Goal: Find specific page/section: Find specific page/section

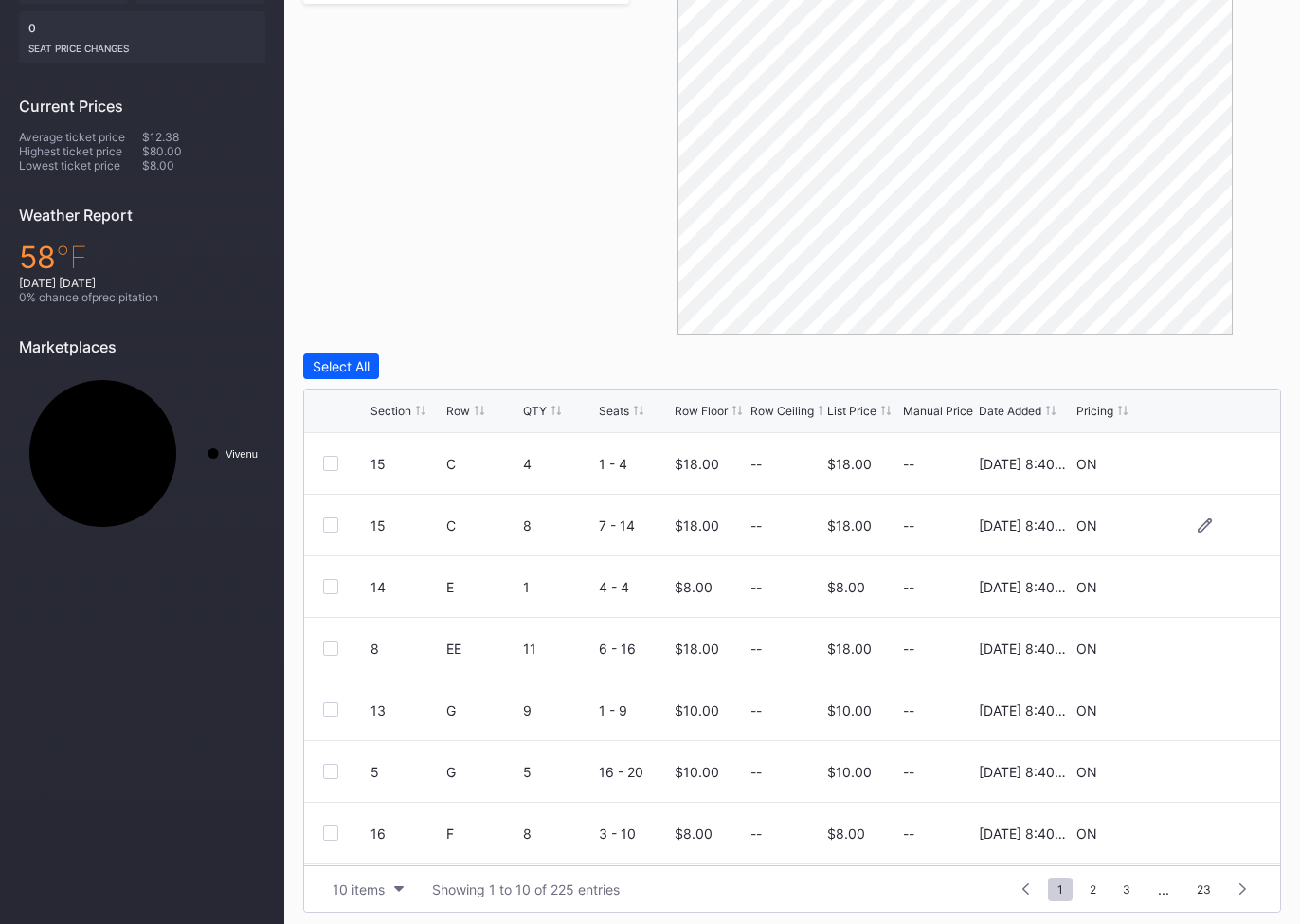
scroll to position [477, 0]
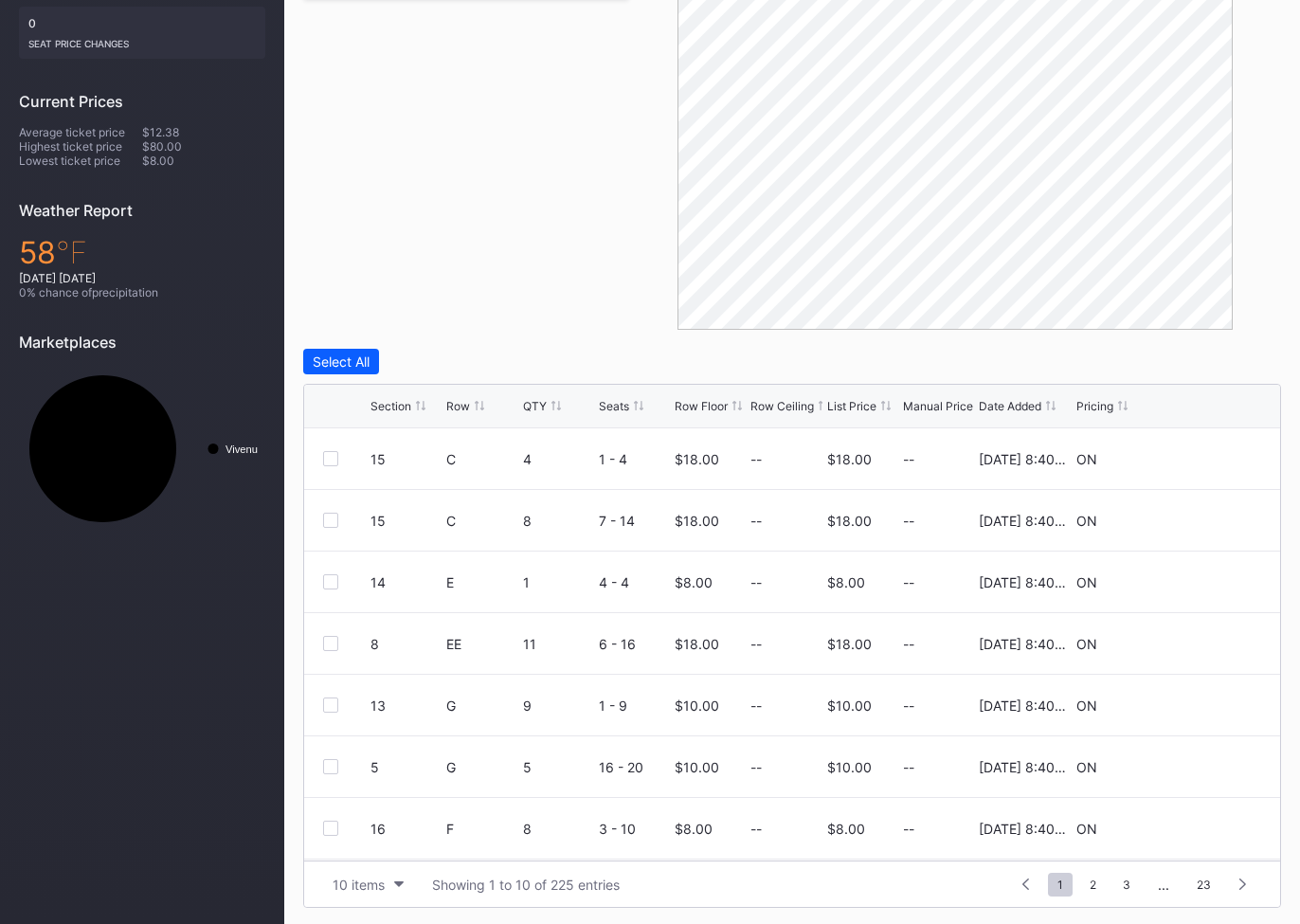
click at [421, 410] on div at bounding box center [421, 406] width 10 height 14
click at [429, 406] on div "Section" at bounding box center [406, 406] width 71 height 14
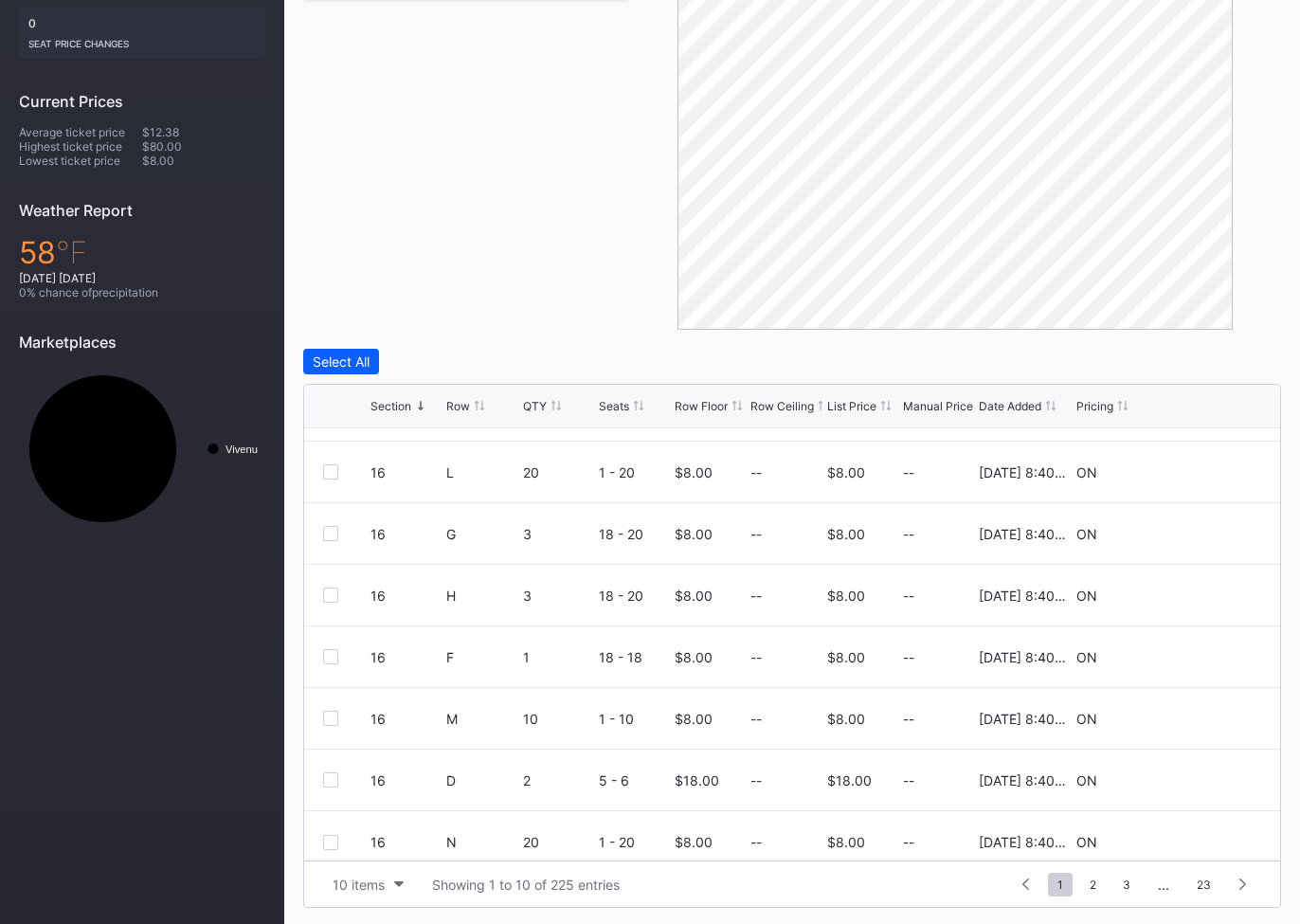
scroll to position [184, 0]
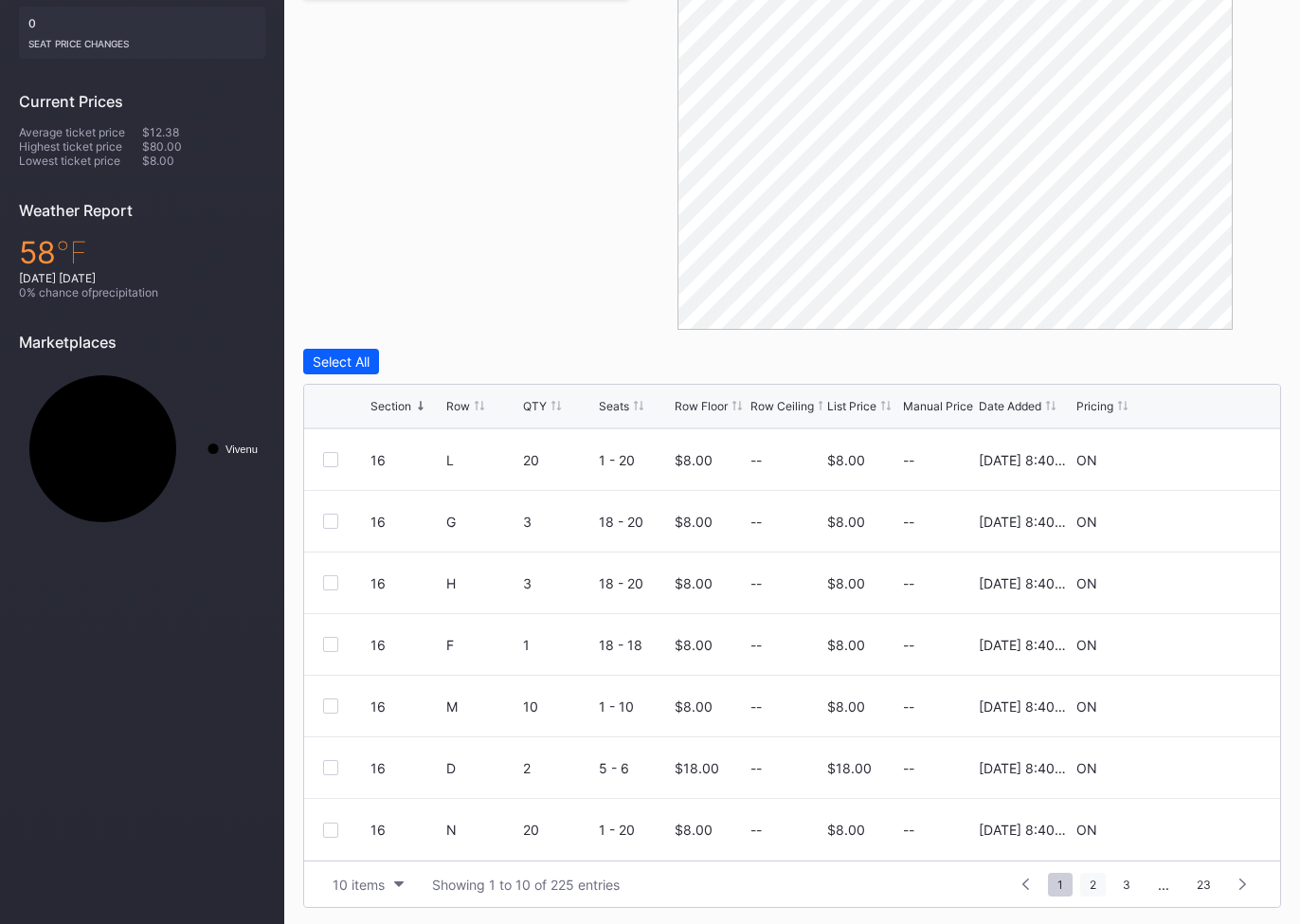
click at [1092, 882] on span "2" at bounding box center [1093, 885] width 26 height 24
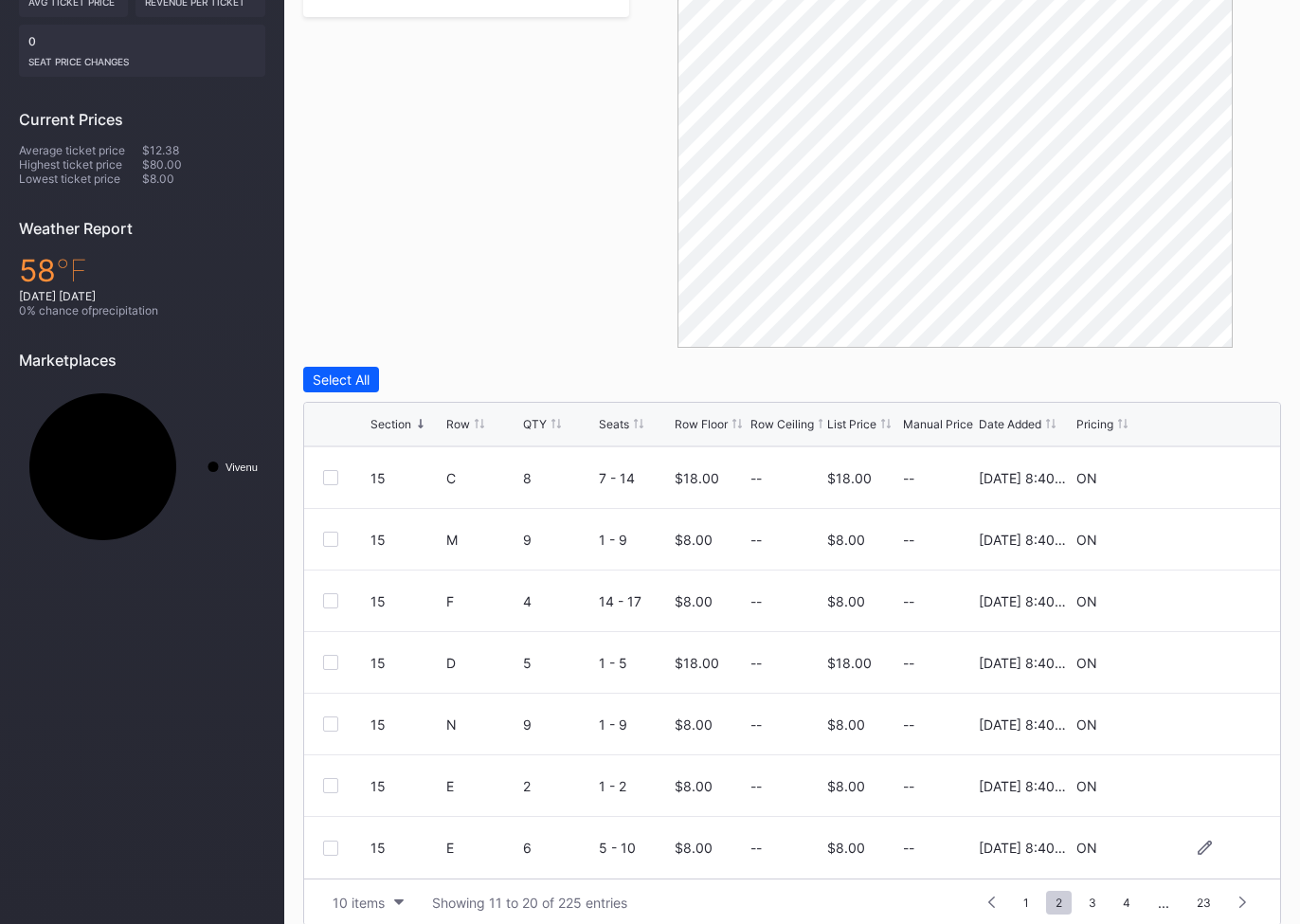
scroll to position [477, 0]
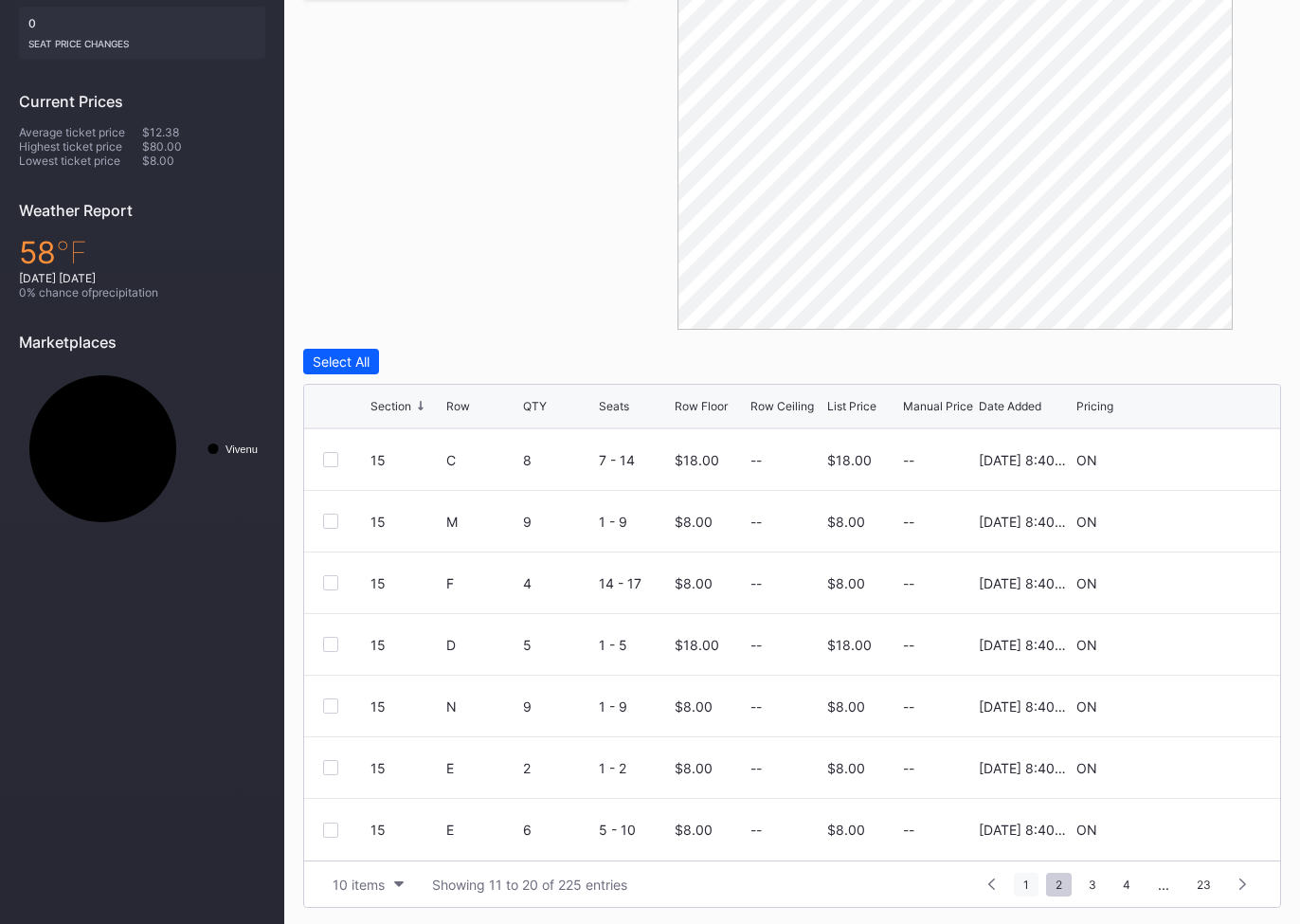
click at [1029, 877] on span "1" at bounding box center [1027, 885] width 25 height 24
click at [1089, 880] on span "2" at bounding box center [1093, 885] width 26 height 24
click at [1092, 881] on span "3" at bounding box center [1093, 885] width 27 height 24
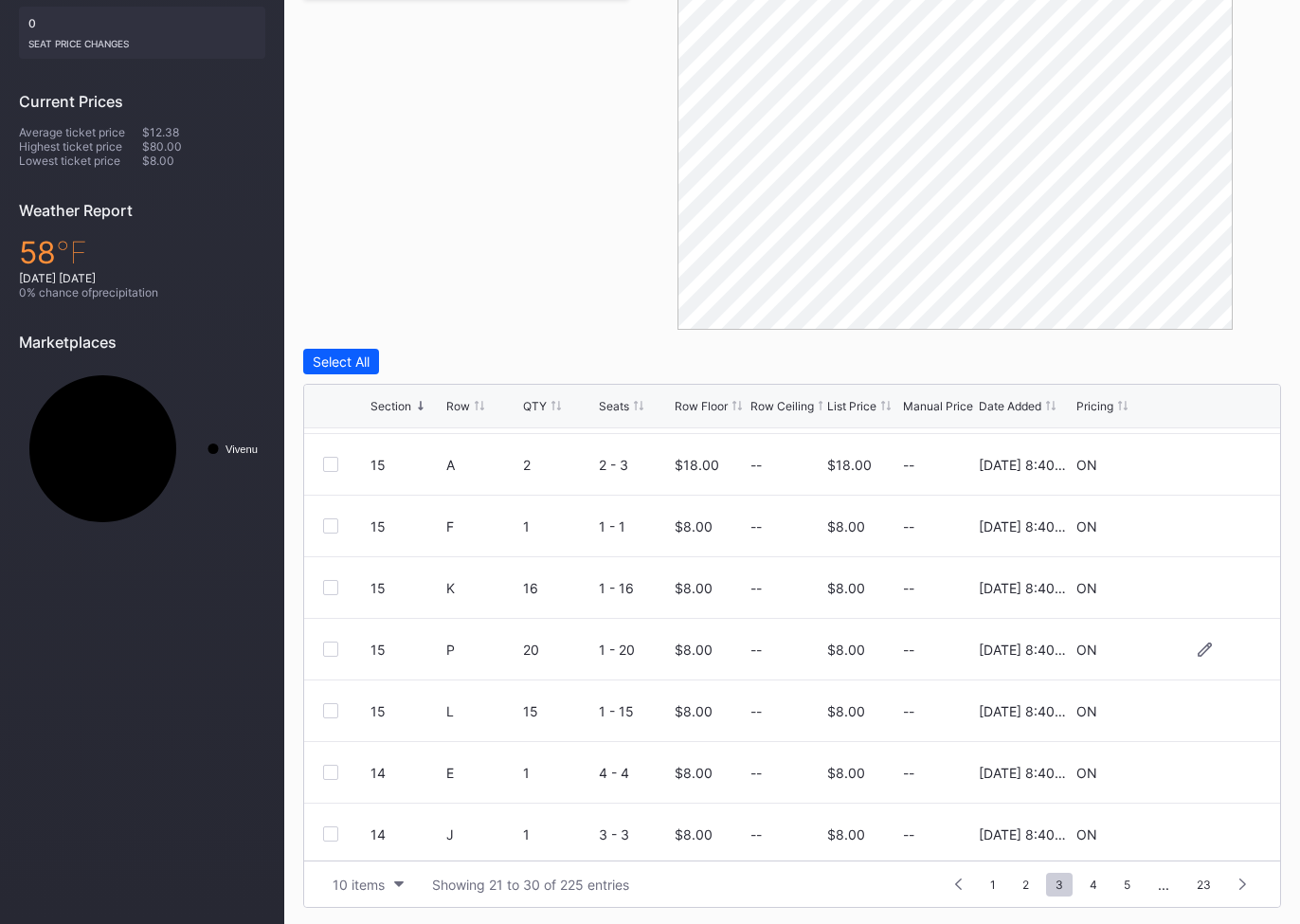
scroll to position [184, 0]
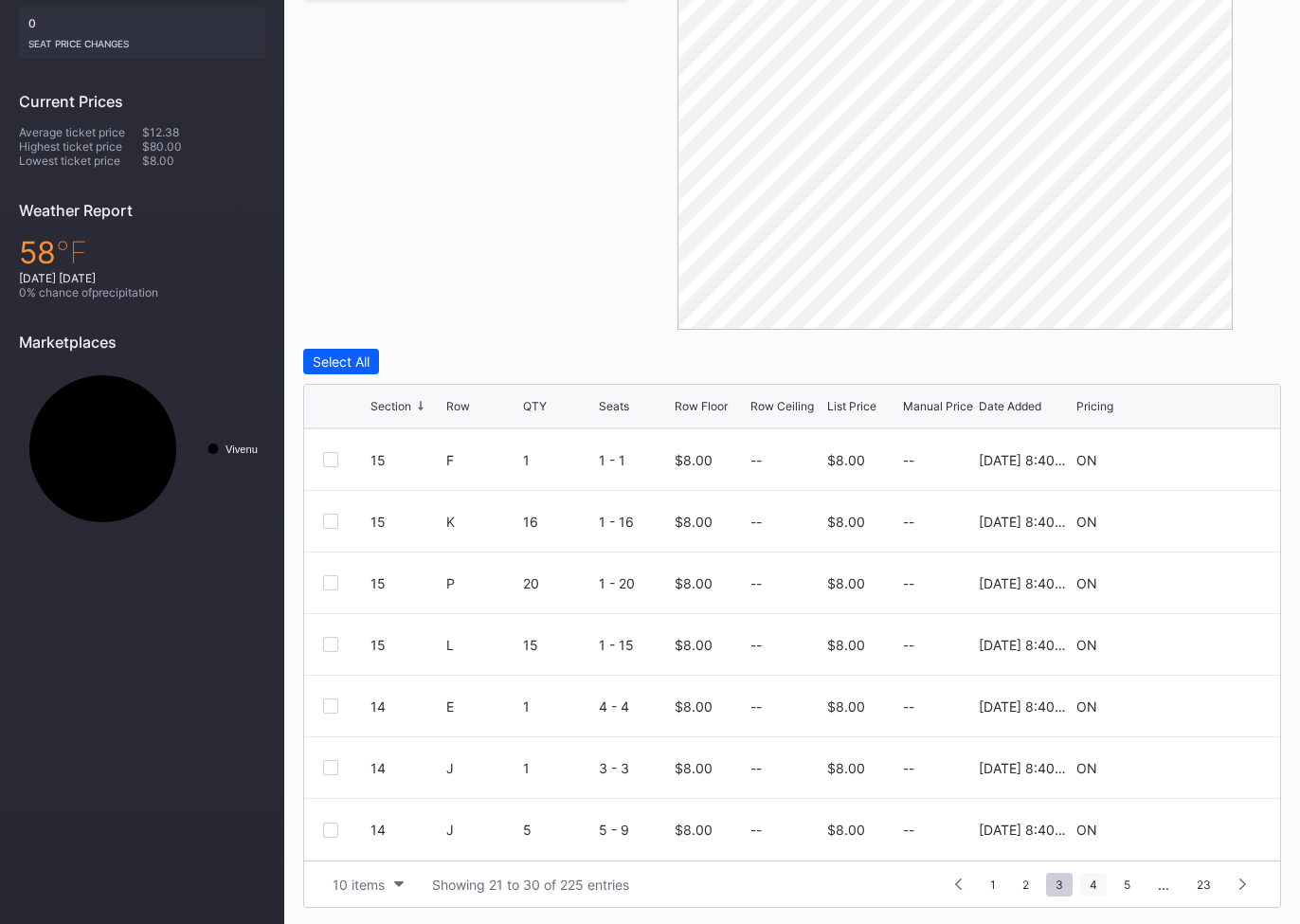
click at [1092, 887] on span "4" at bounding box center [1094, 885] width 27 height 24
click at [1093, 879] on span "5" at bounding box center [1094, 885] width 26 height 24
click at [1094, 885] on span "6" at bounding box center [1094, 885] width 26 height 24
click at [1093, 883] on span "7" at bounding box center [1094, 885] width 26 height 24
click at [1094, 879] on span "8" at bounding box center [1094, 885] width 26 height 24
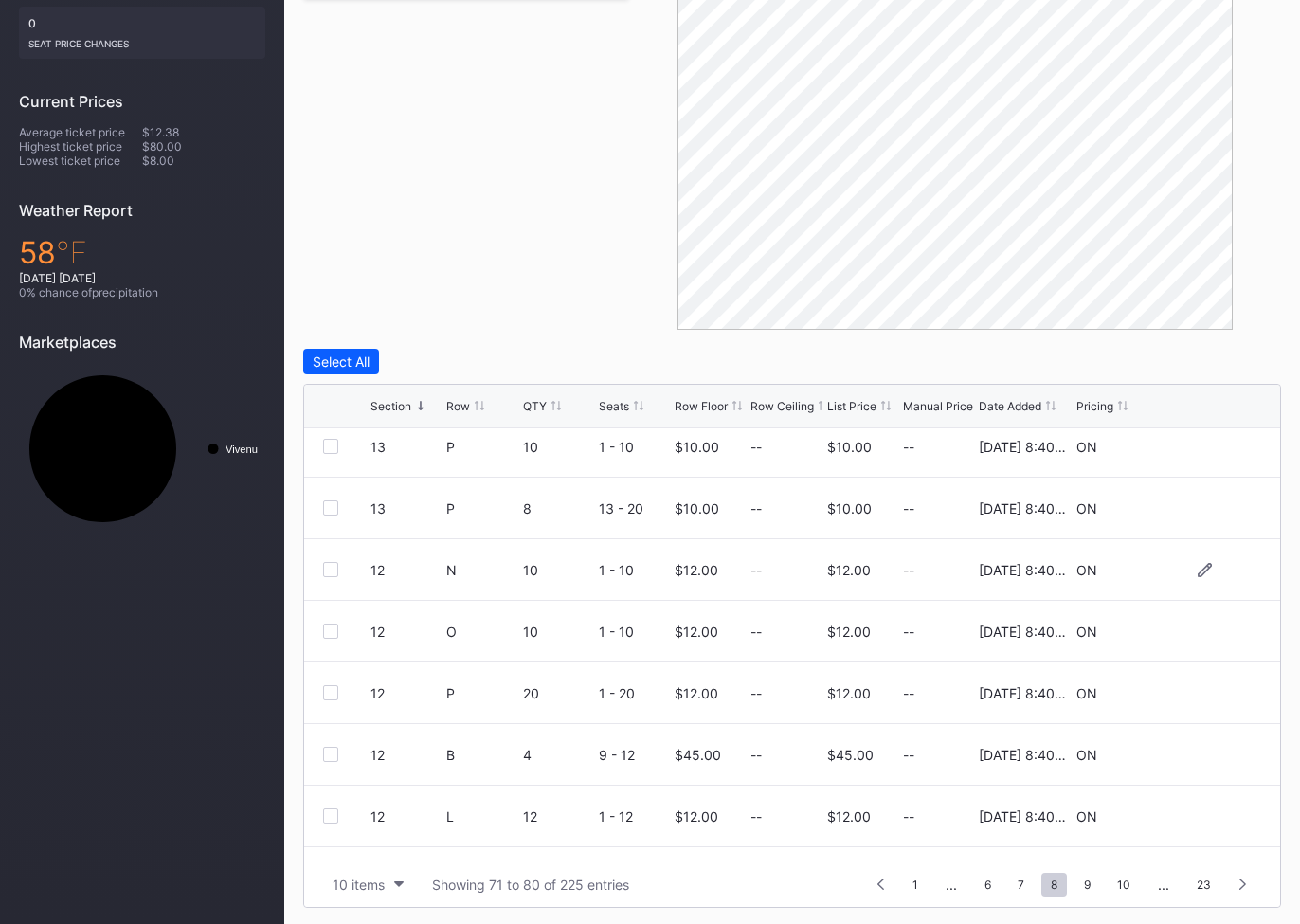
scroll to position [114, 0]
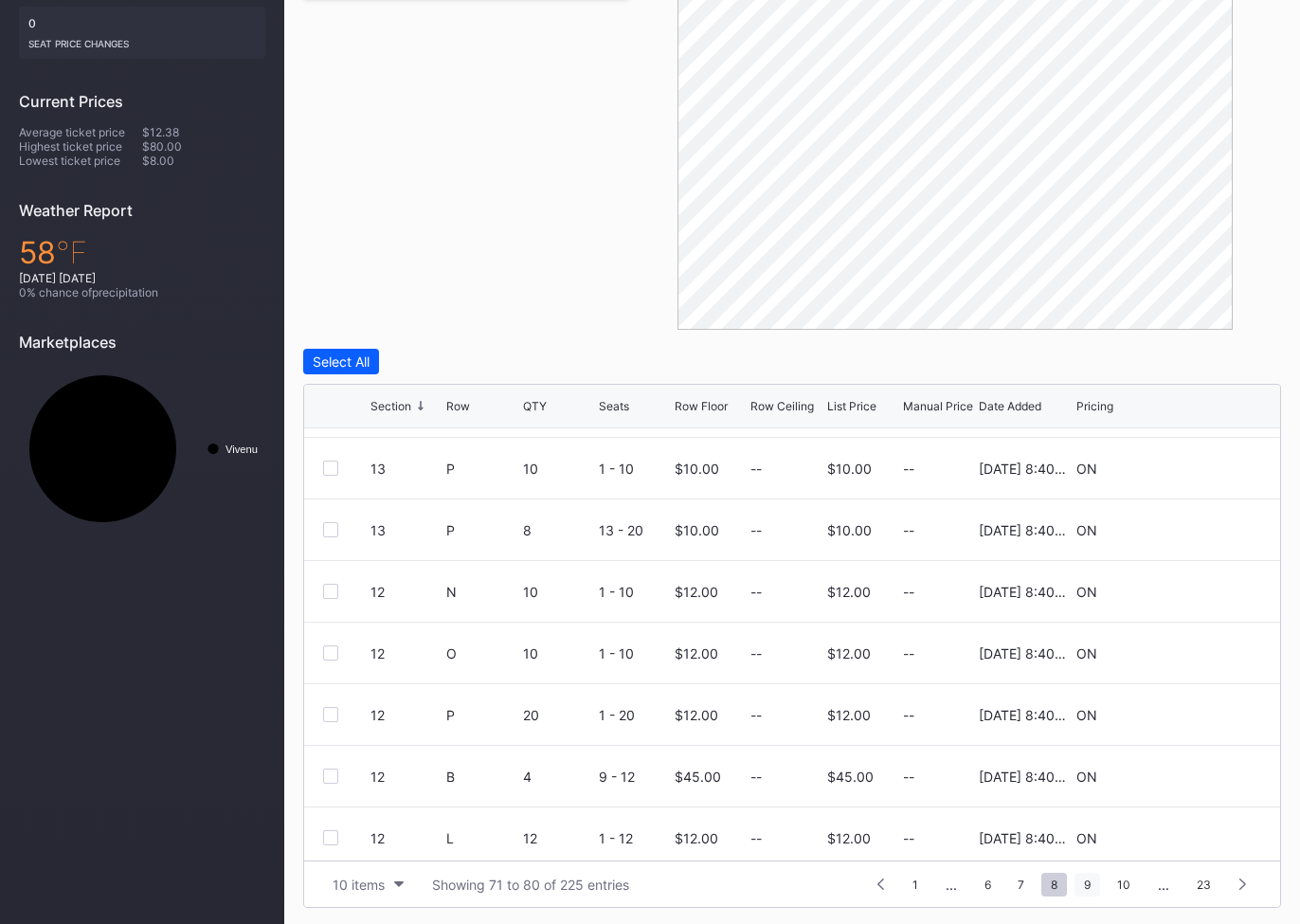
click at [1094, 883] on span "9" at bounding box center [1087, 885] width 26 height 24
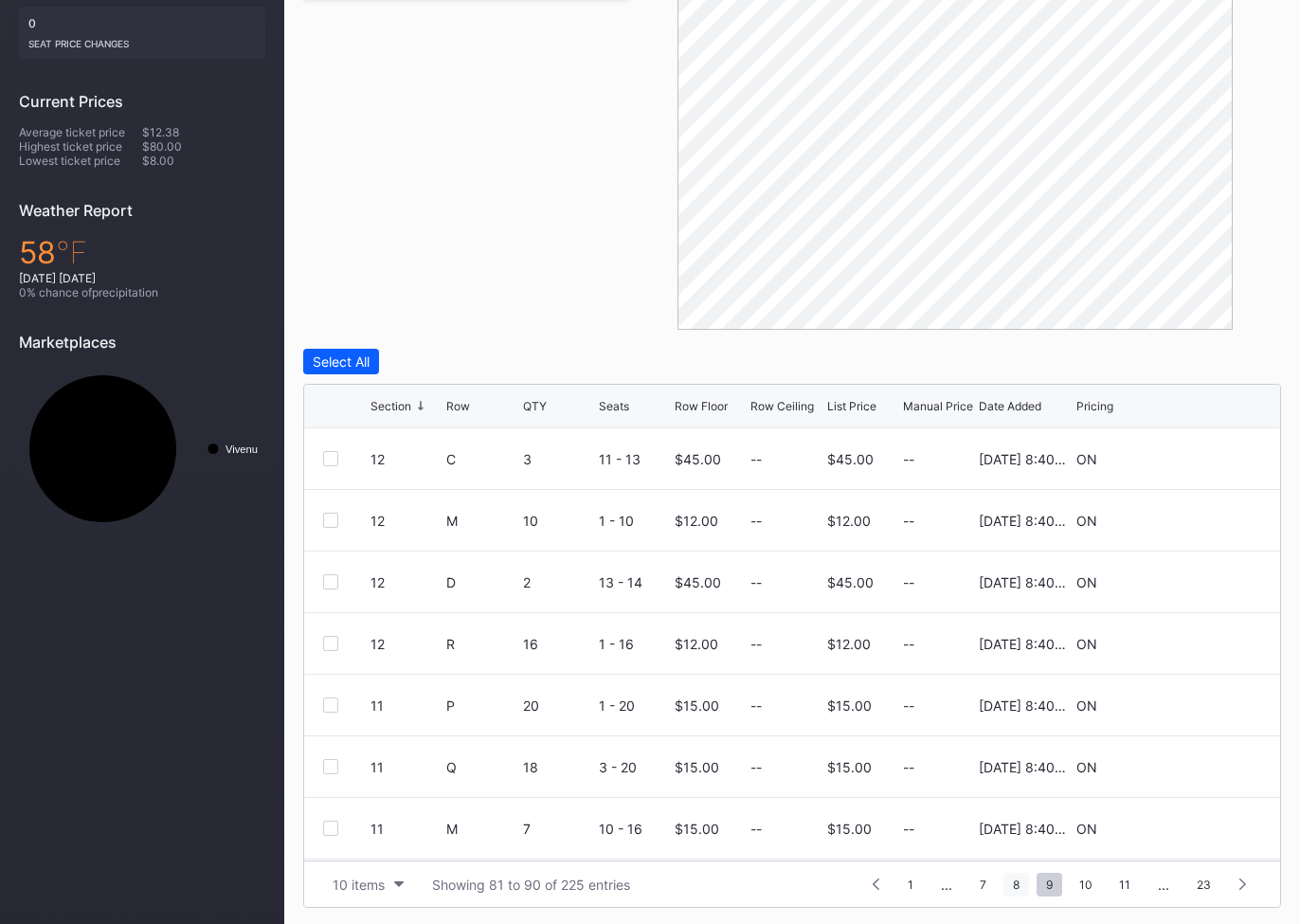
click at [1019, 886] on span "8" at bounding box center [1017, 885] width 26 height 24
click at [1060, 885] on span "8" at bounding box center [1054, 885] width 26 height 24
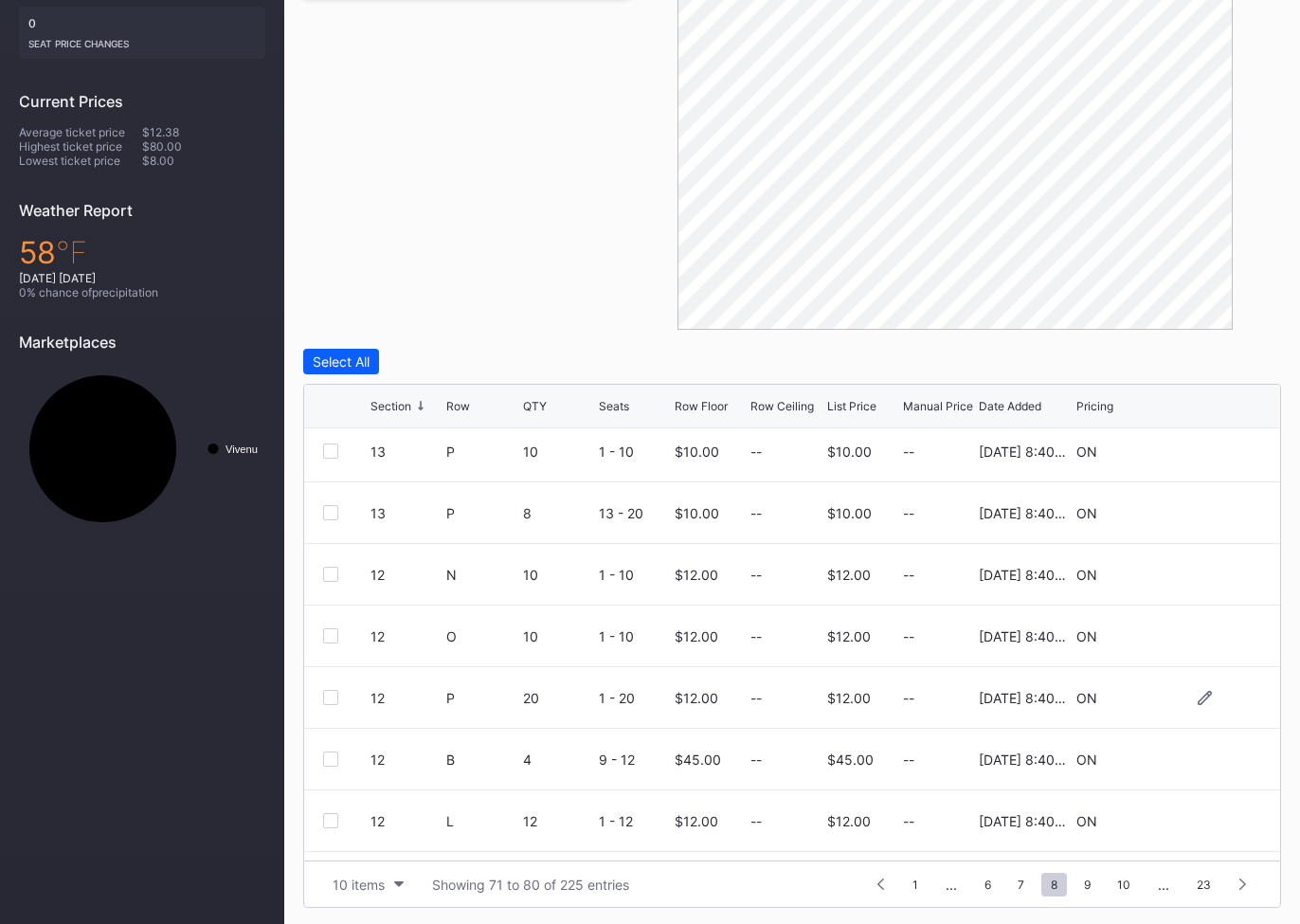
scroll to position [184, 0]
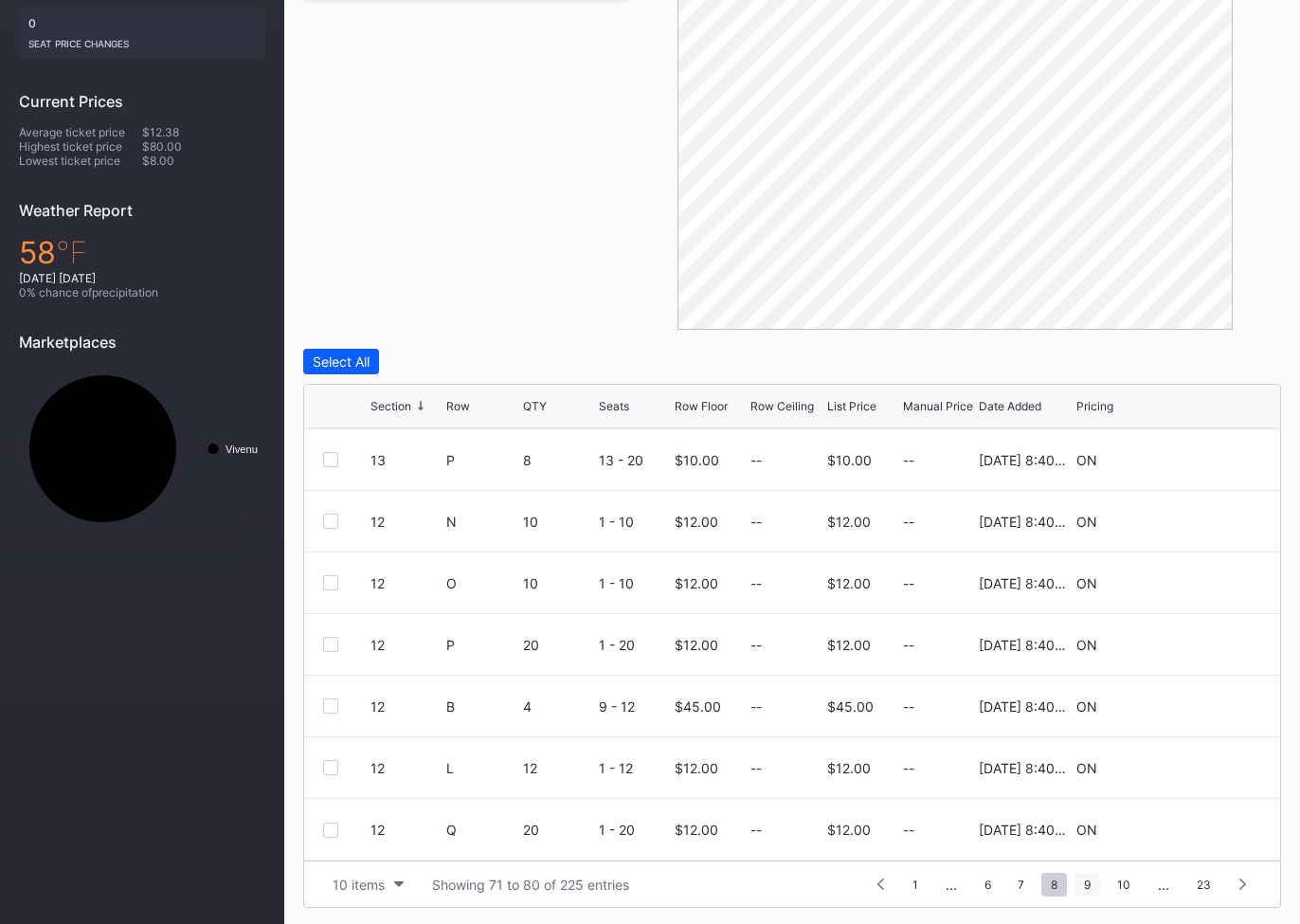
click at [1094, 882] on span "9" at bounding box center [1087, 885] width 26 height 24
click at [1085, 876] on span "10" at bounding box center [1086, 885] width 32 height 24
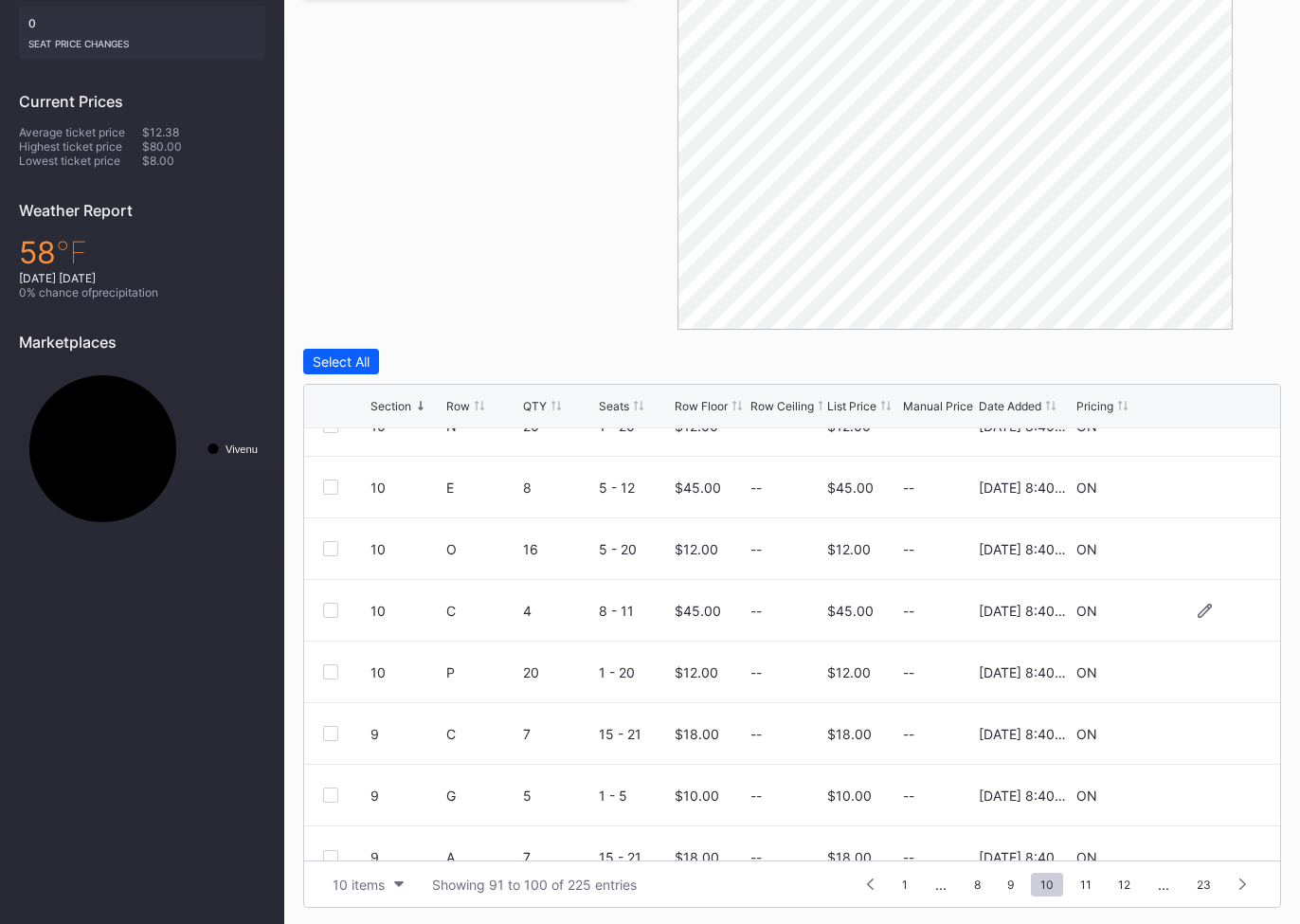
scroll to position [184, 0]
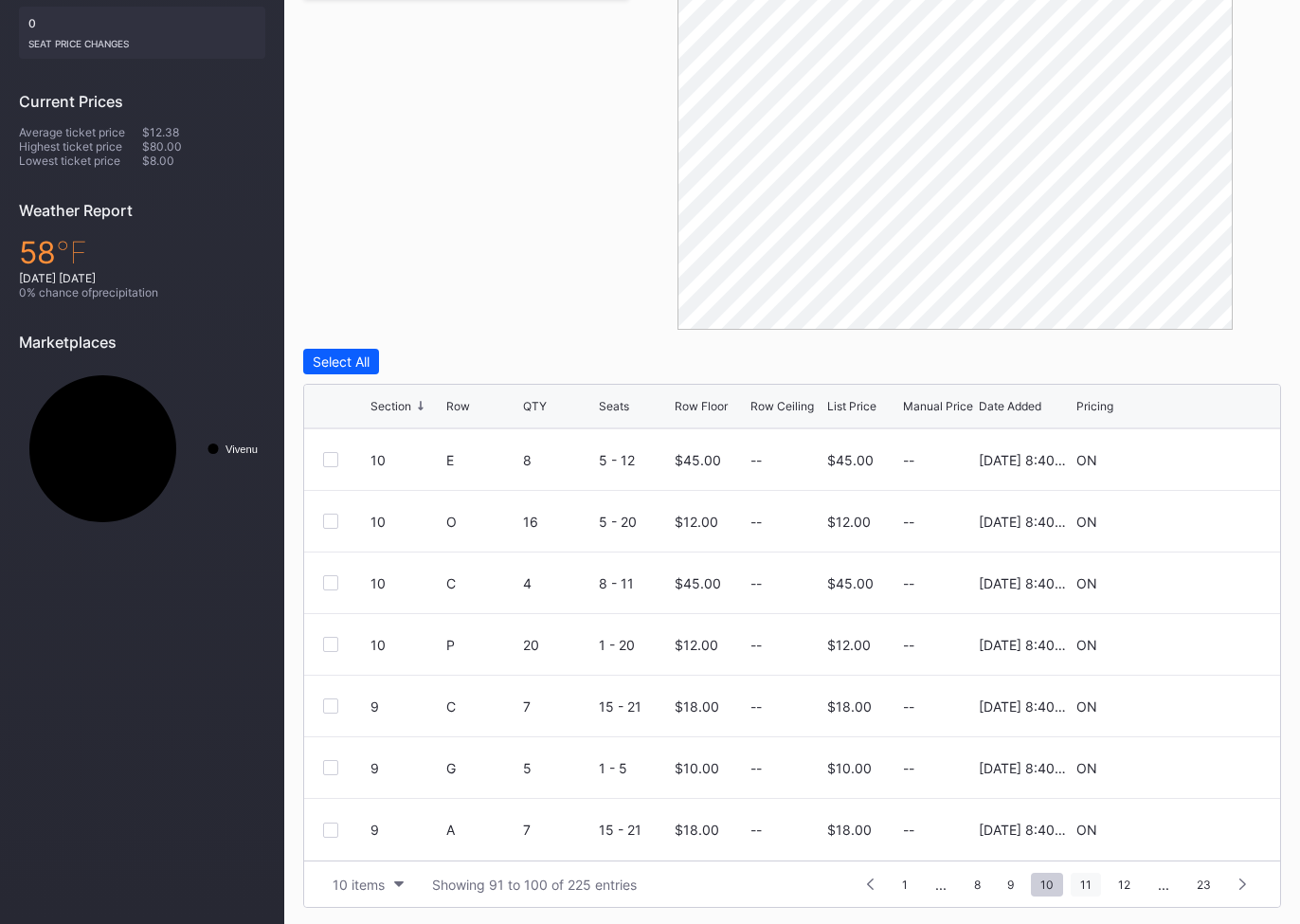
click at [1088, 873] on span "11" at bounding box center [1086, 885] width 31 height 24
click at [1093, 879] on span "12" at bounding box center [1084, 885] width 31 height 24
click at [1085, 892] on div "1 ... 10 11 12 13 14 ... 23" at bounding box center [1050, 885] width 423 height 27
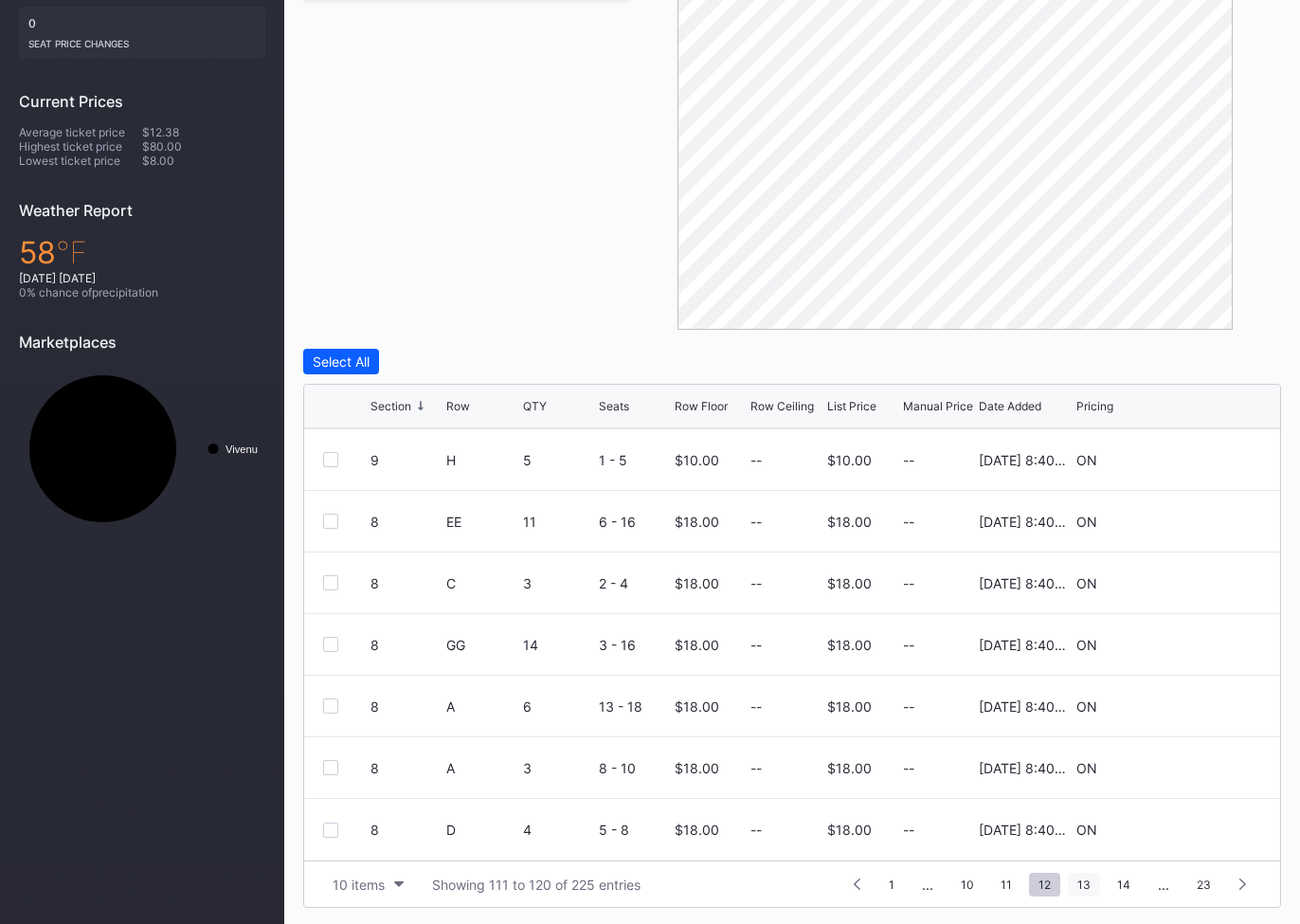
click at [1092, 886] on span "13" at bounding box center [1084, 885] width 32 height 24
click at [1090, 882] on span "14" at bounding box center [1085, 885] width 32 height 24
click at [1090, 878] on span "15" at bounding box center [1085, 885] width 31 height 24
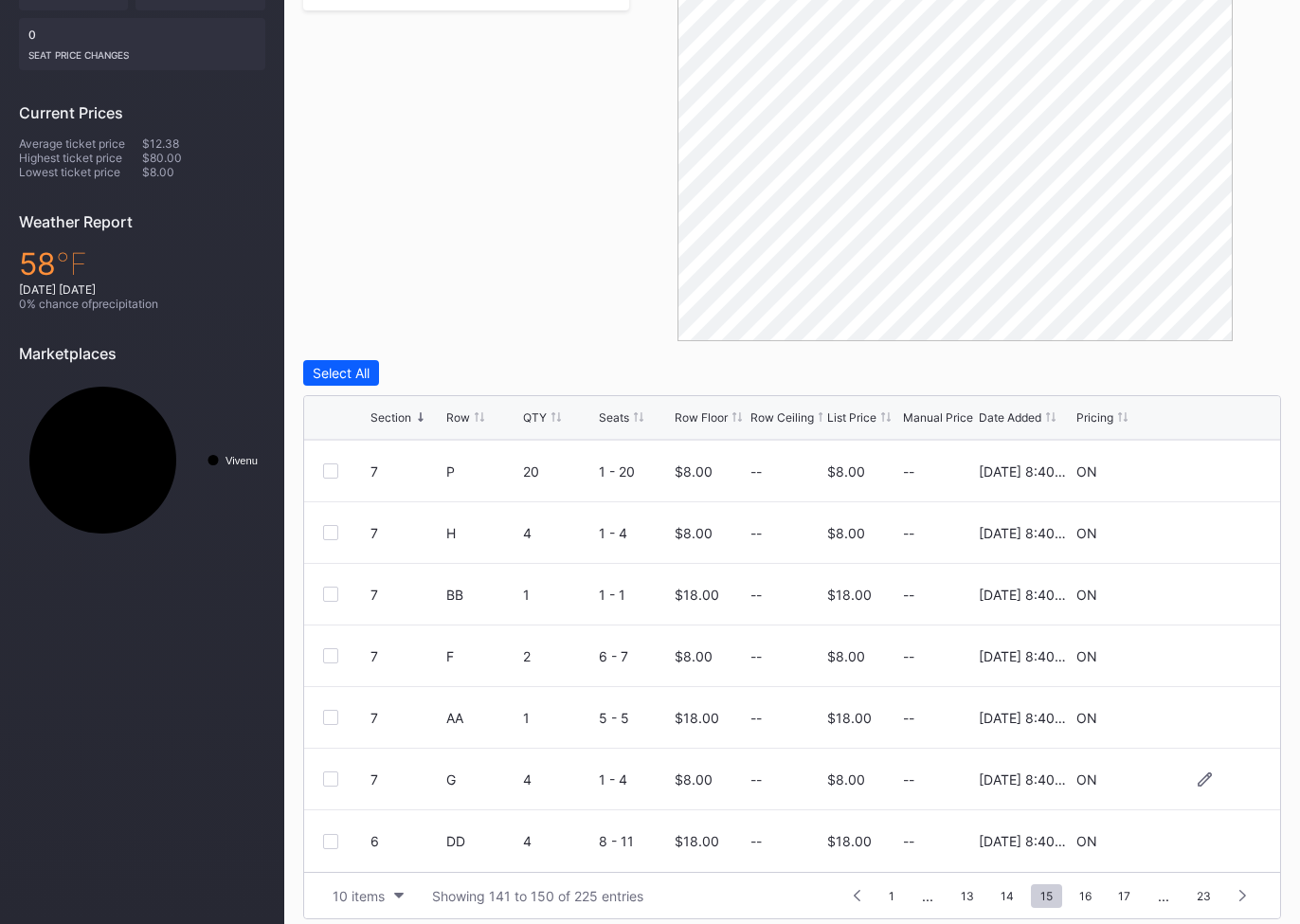
scroll to position [477, 0]
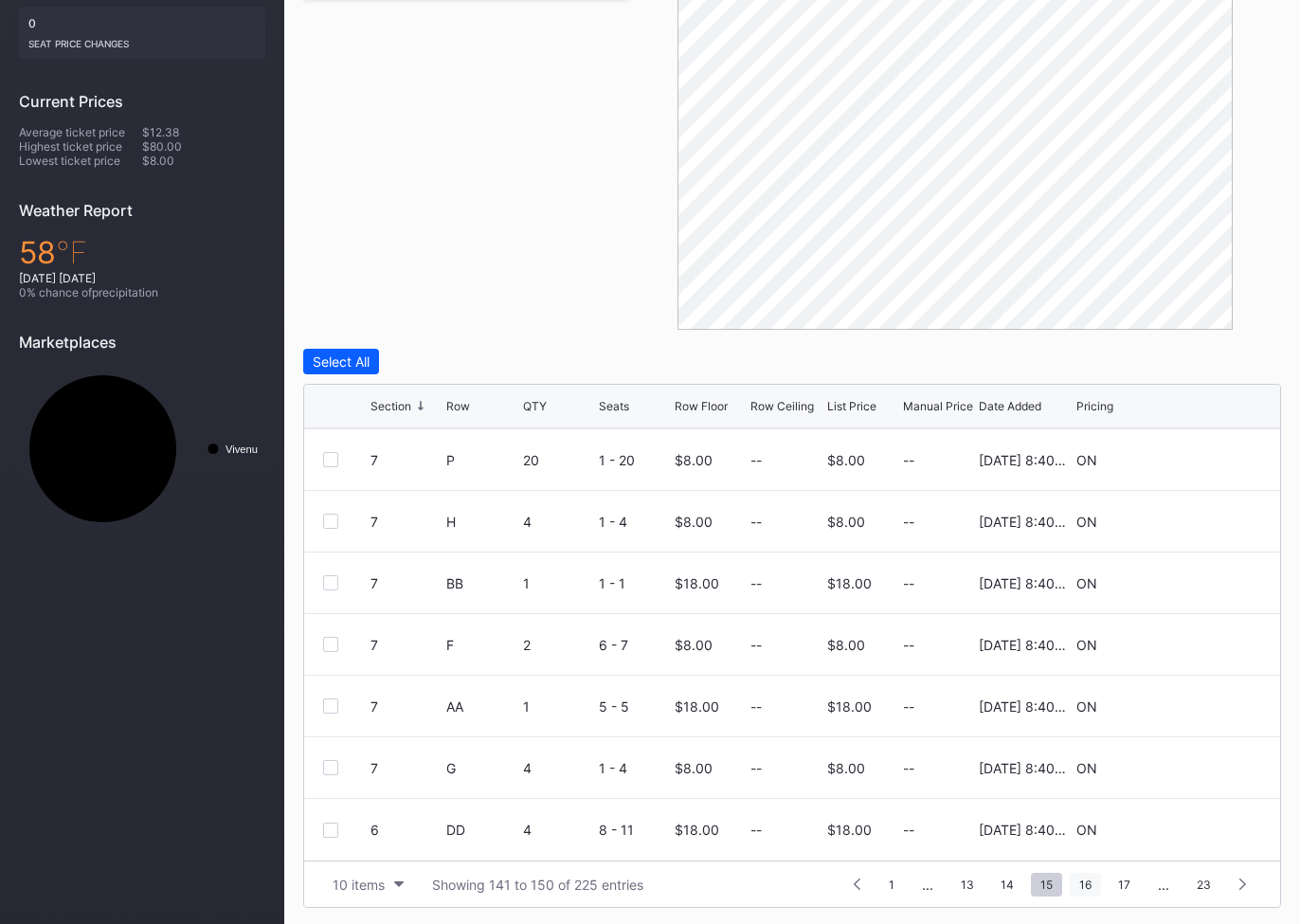
click at [1082, 884] on span "16" at bounding box center [1085, 885] width 31 height 24
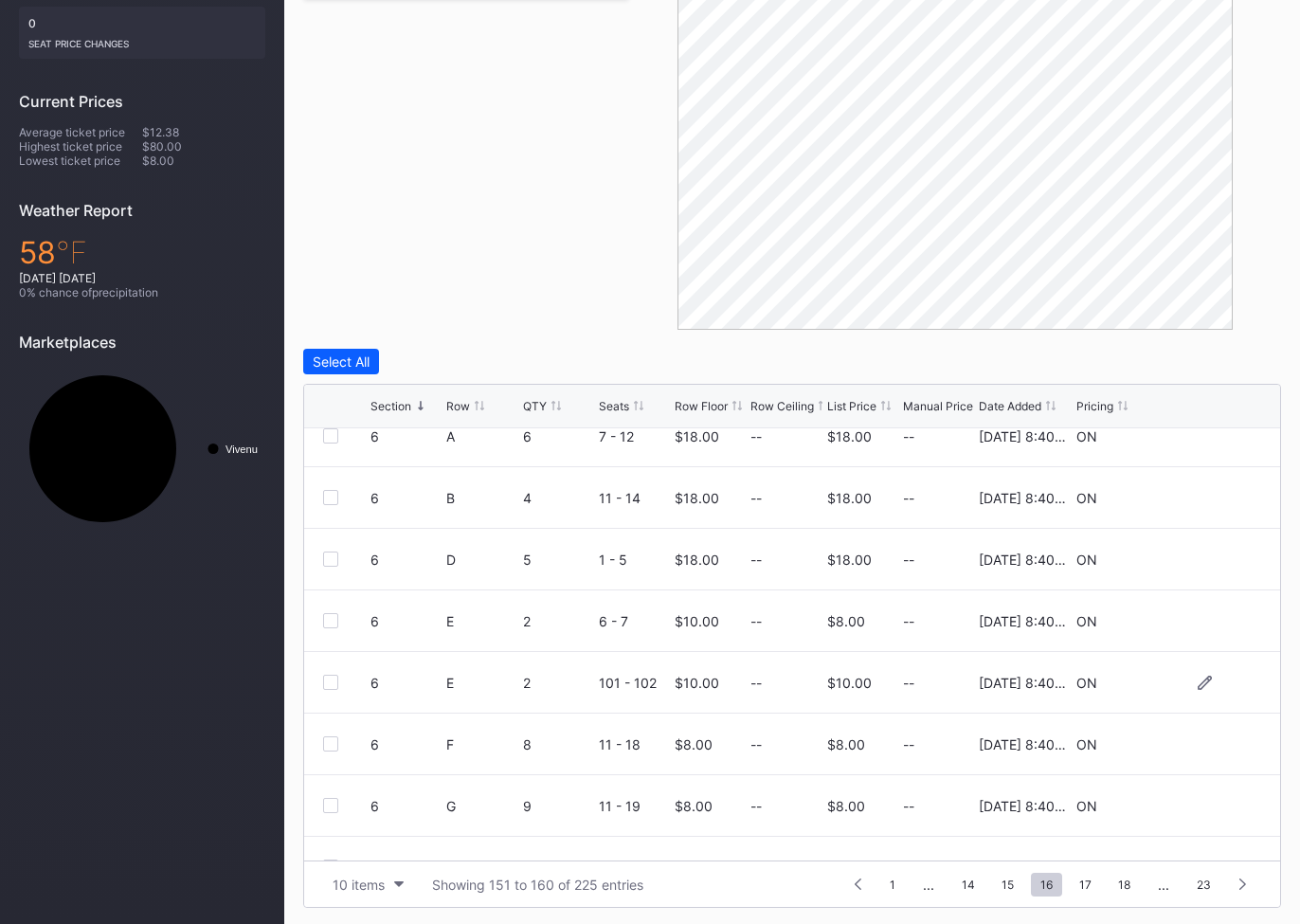
scroll to position [184, 0]
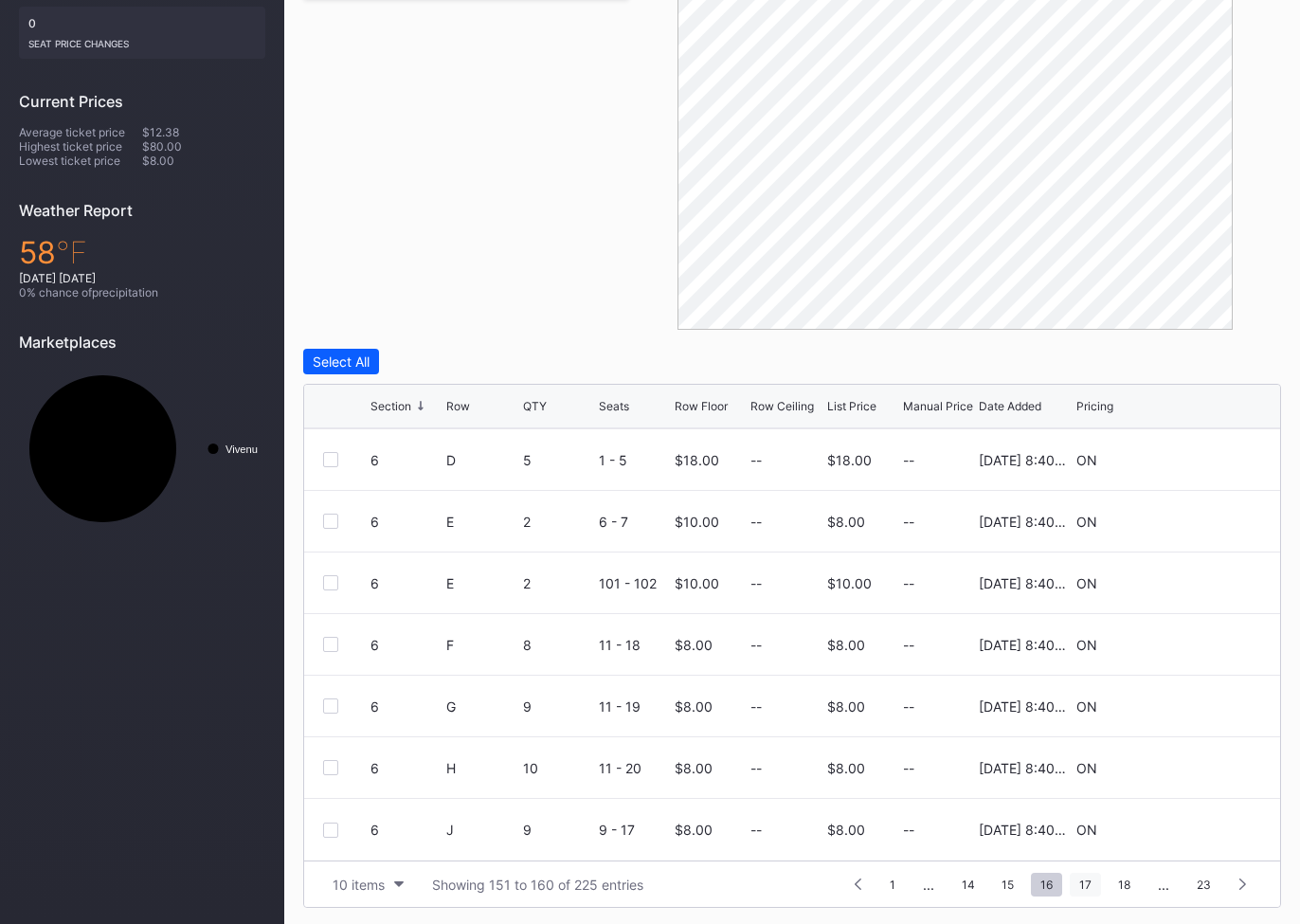
click at [1091, 883] on span "17" at bounding box center [1085, 885] width 31 height 24
click at [1082, 885] on span "18" at bounding box center [1085, 885] width 31 height 24
click at [1085, 884] on span "19" at bounding box center [1083, 885] width 31 height 24
click at [1080, 884] on span "20" at bounding box center [1084, 885] width 33 height 24
click at [1133, 881] on span "21" at bounding box center [1124, 885] width 31 height 24
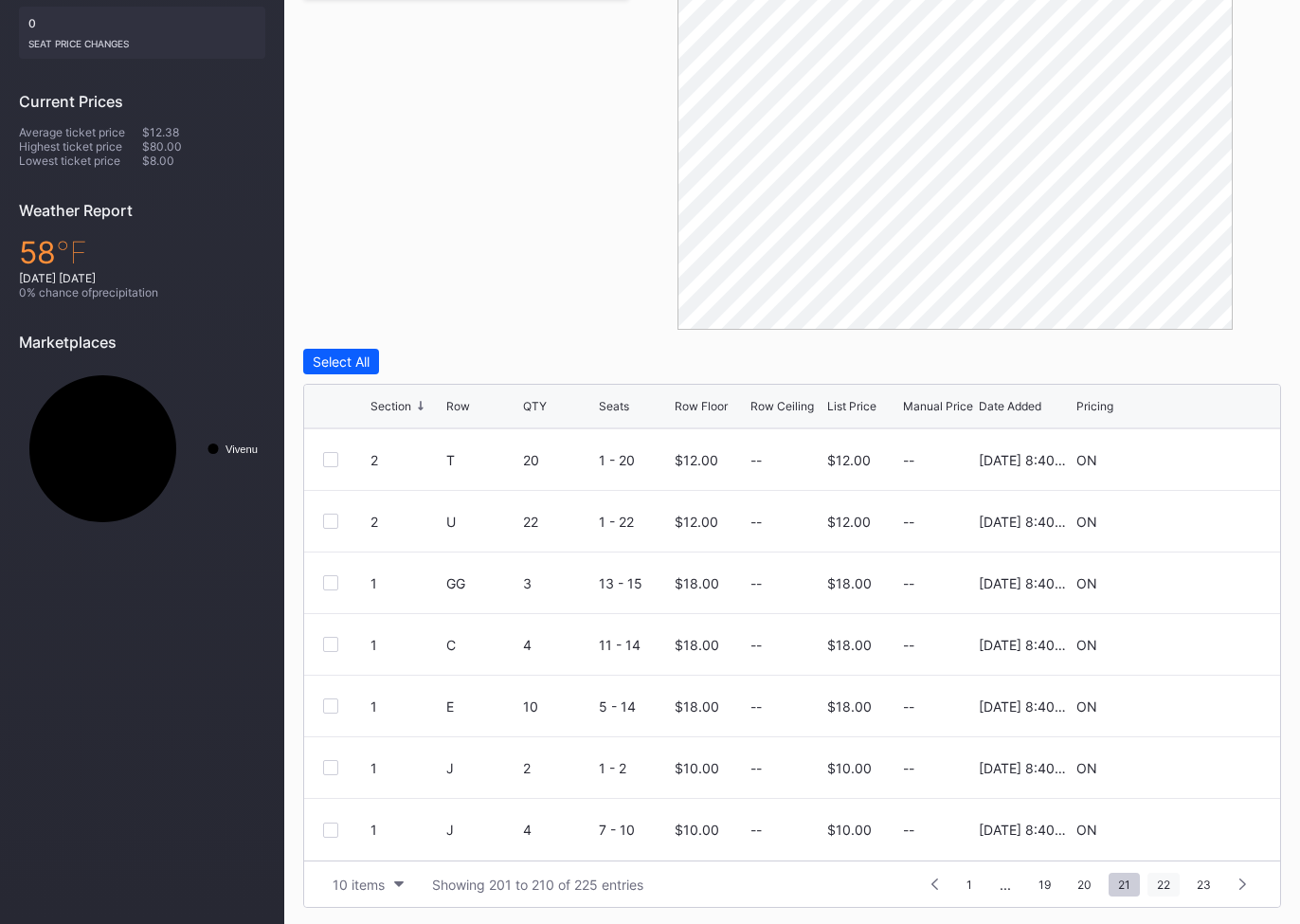
click at [1169, 876] on span "22" at bounding box center [1164, 885] width 32 height 24
click at [736, 403] on icon at bounding box center [738, 406] width 10 height 10
click at [739, 403] on icon at bounding box center [738, 406] width 10 height 10
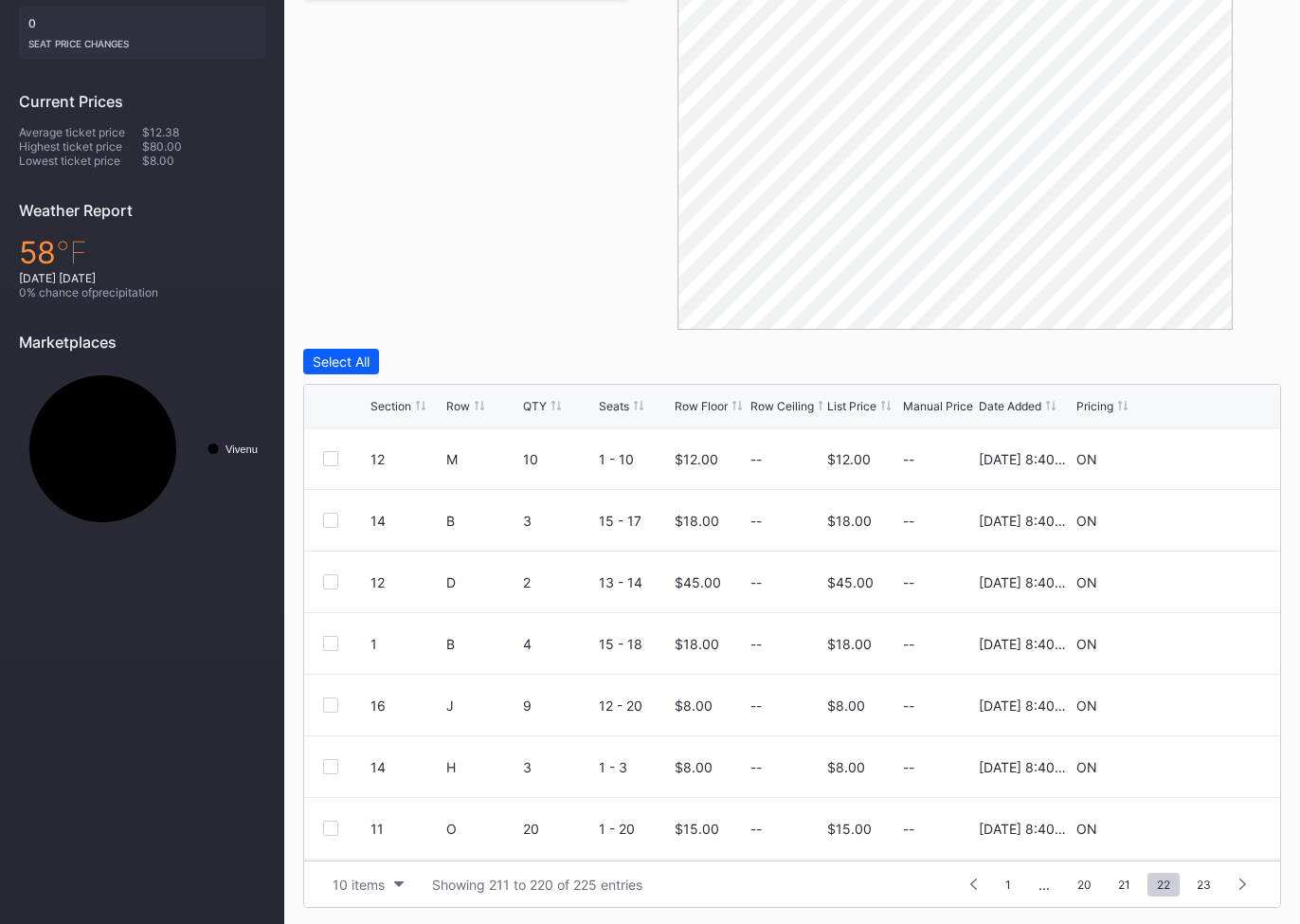
click at [737, 404] on icon at bounding box center [738, 406] width 10 height 10
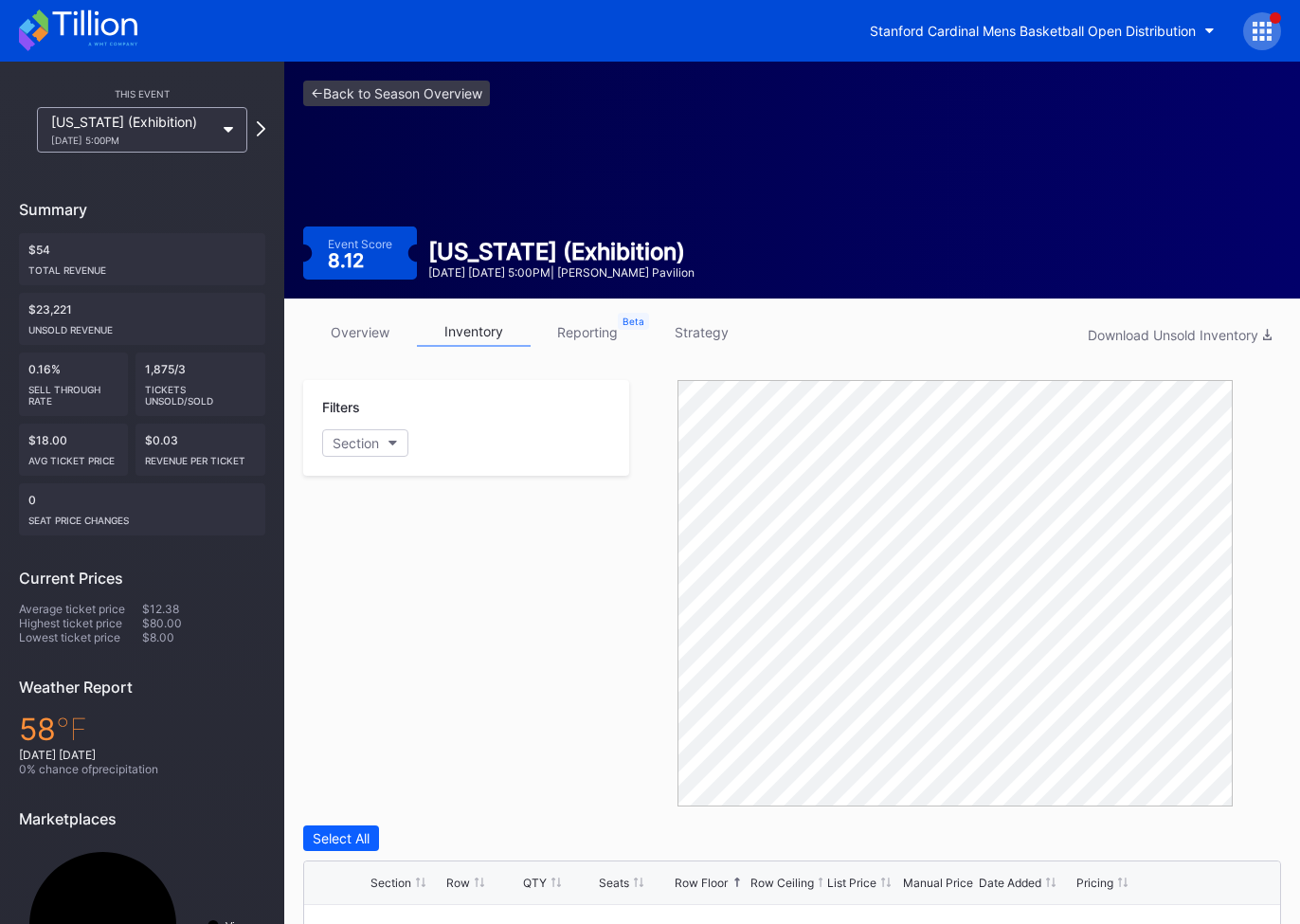
click at [414, 508] on div "Filters Section" at bounding box center [467, 593] width 326 height 427
click at [272, 127] on div "This Event [US_STATE] (Exhibition) [DATE] 5:00PM Summary $54 Total Revenue $23,…" at bounding box center [142, 545] width 284 height 966
click at [262, 129] on icon at bounding box center [261, 128] width 10 height 18
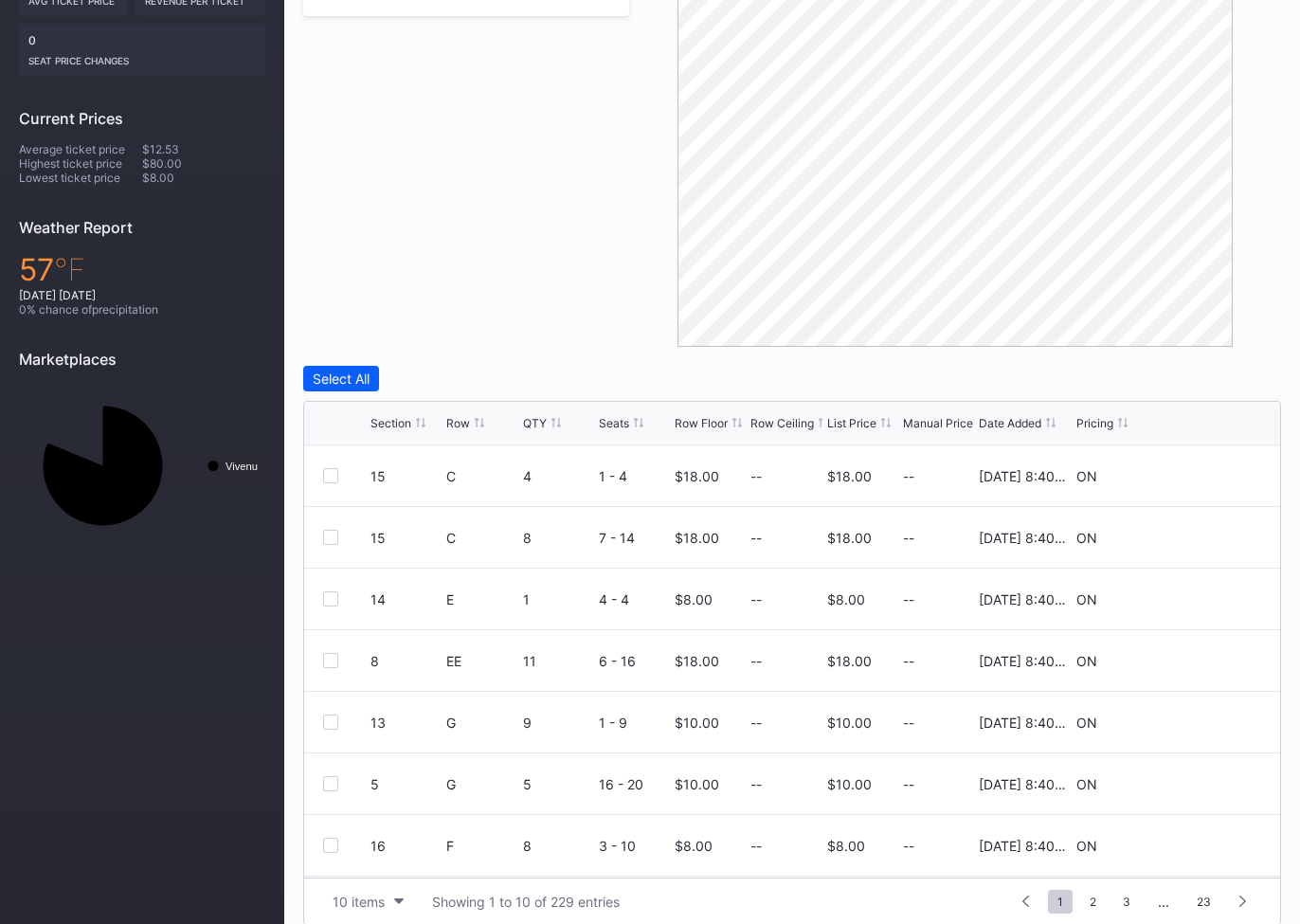
scroll to position [477, 0]
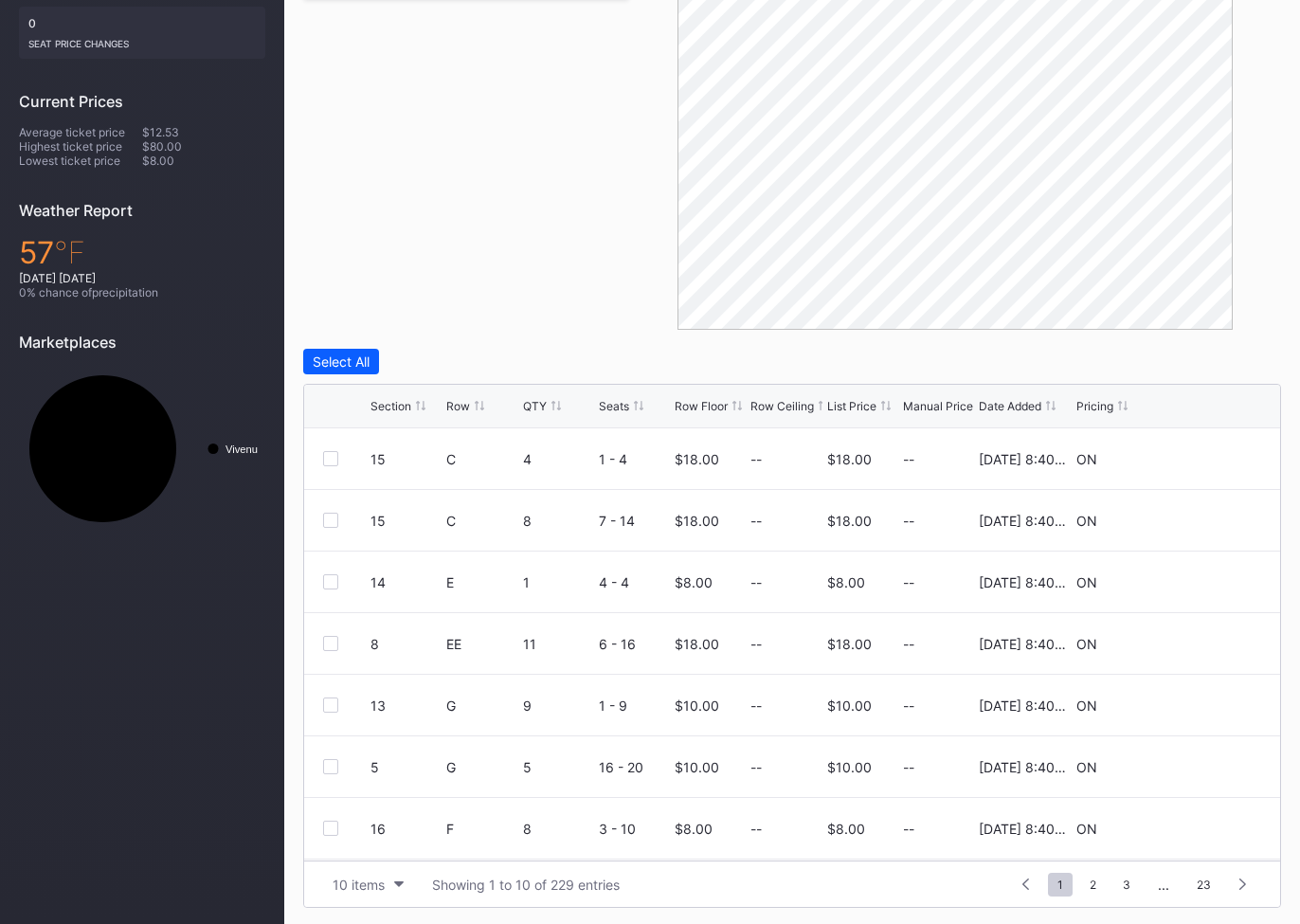
click at [733, 407] on icon at bounding box center [738, 406] width 10 height 10
click at [739, 407] on icon at bounding box center [738, 406] width 10 height 10
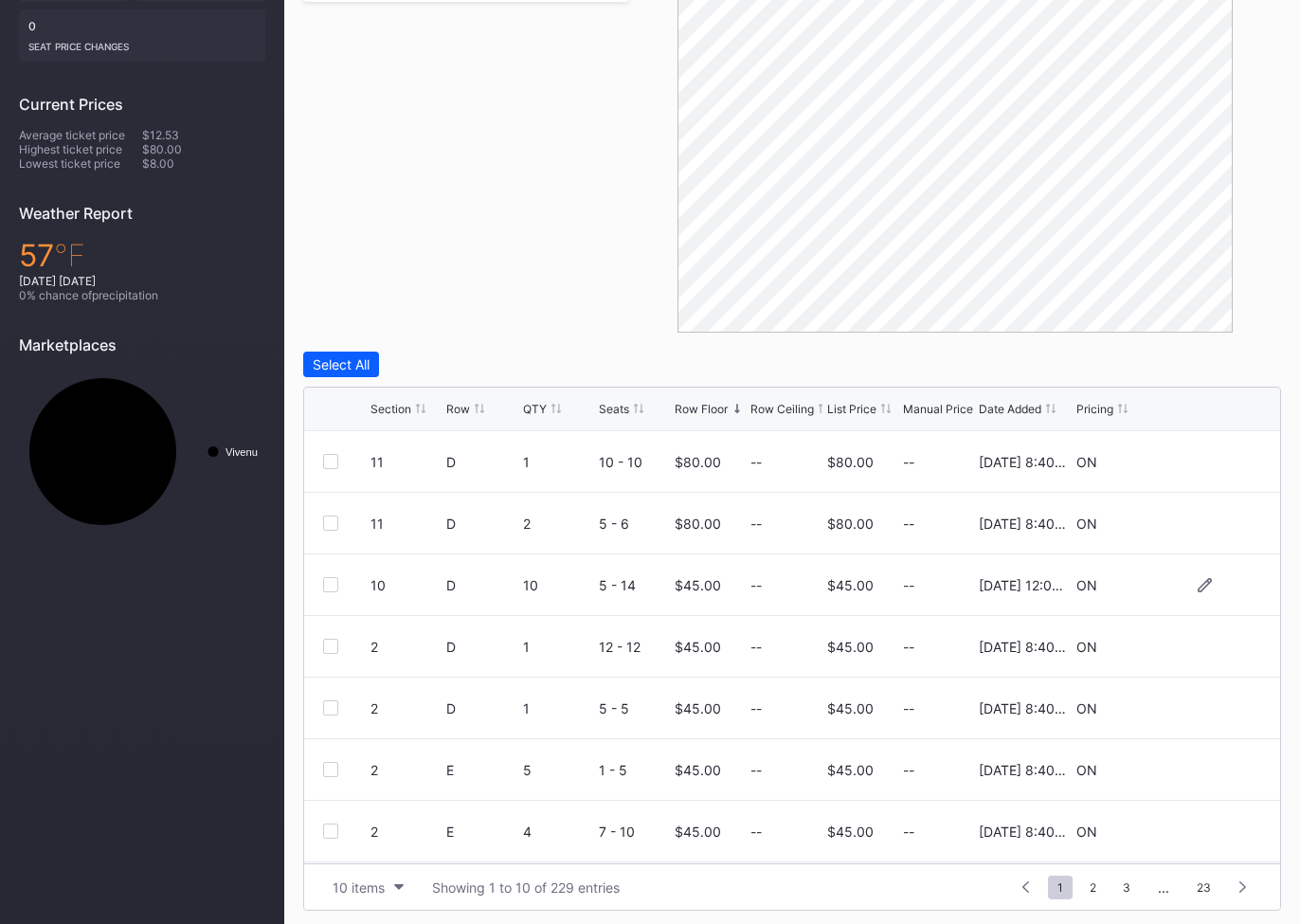
scroll to position [472, 0]
click at [1096, 887] on span "2" at bounding box center [1093, 890] width 26 height 24
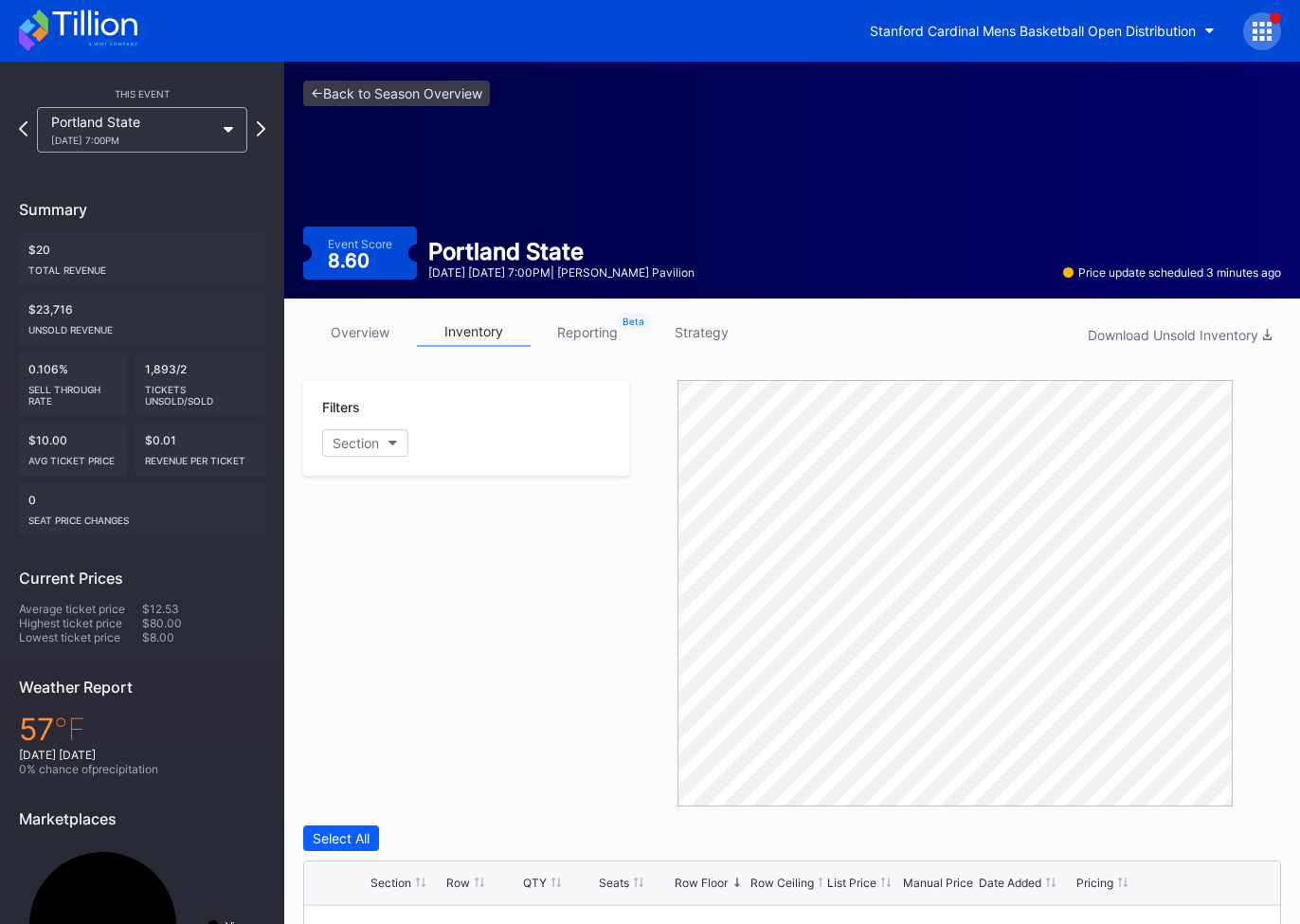
click at [214, 135] on div "Portland State [DATE] 7:00PM" at bounding box center [142, 130] width 210 height 46
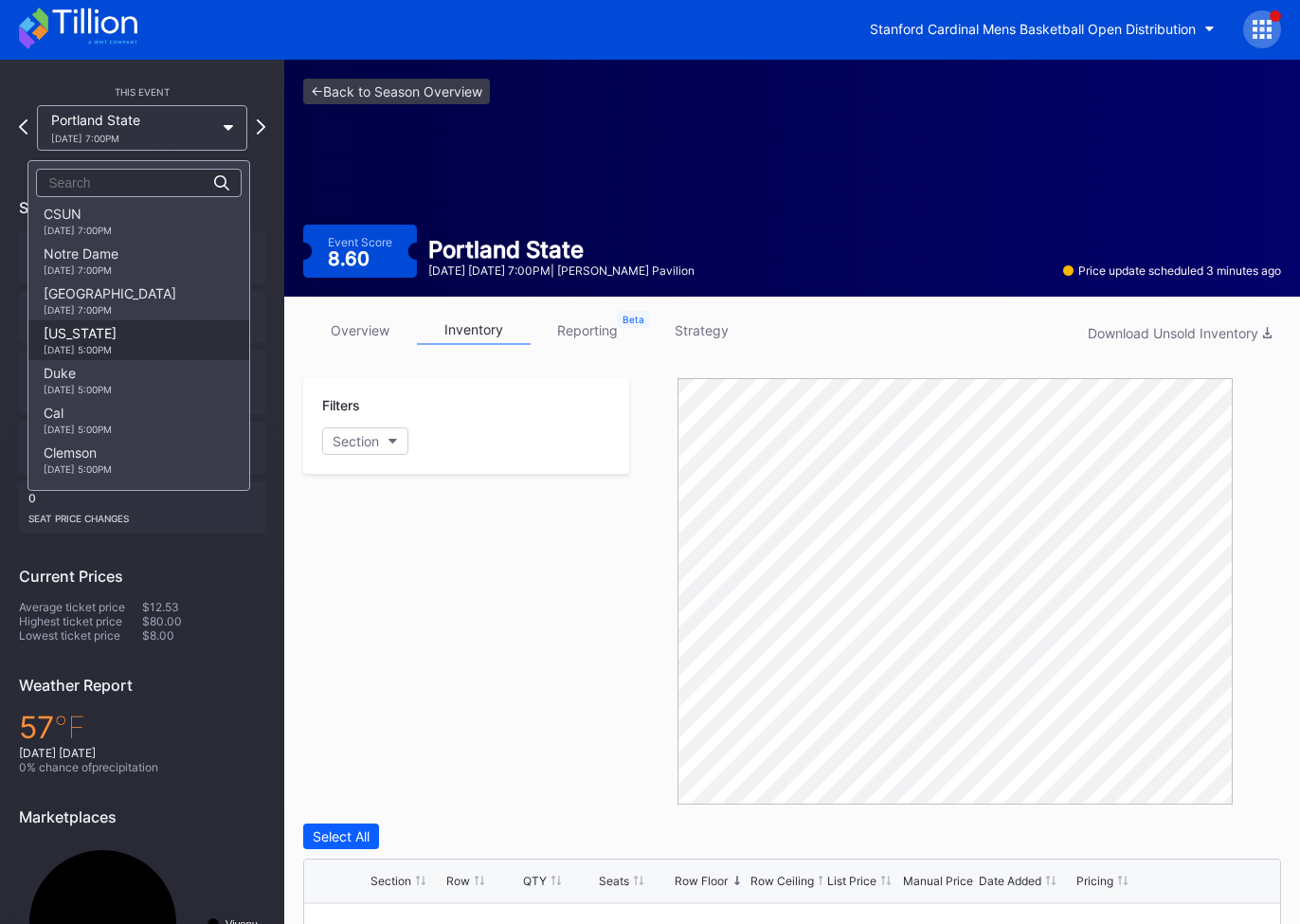
scroll to position [325, 0]
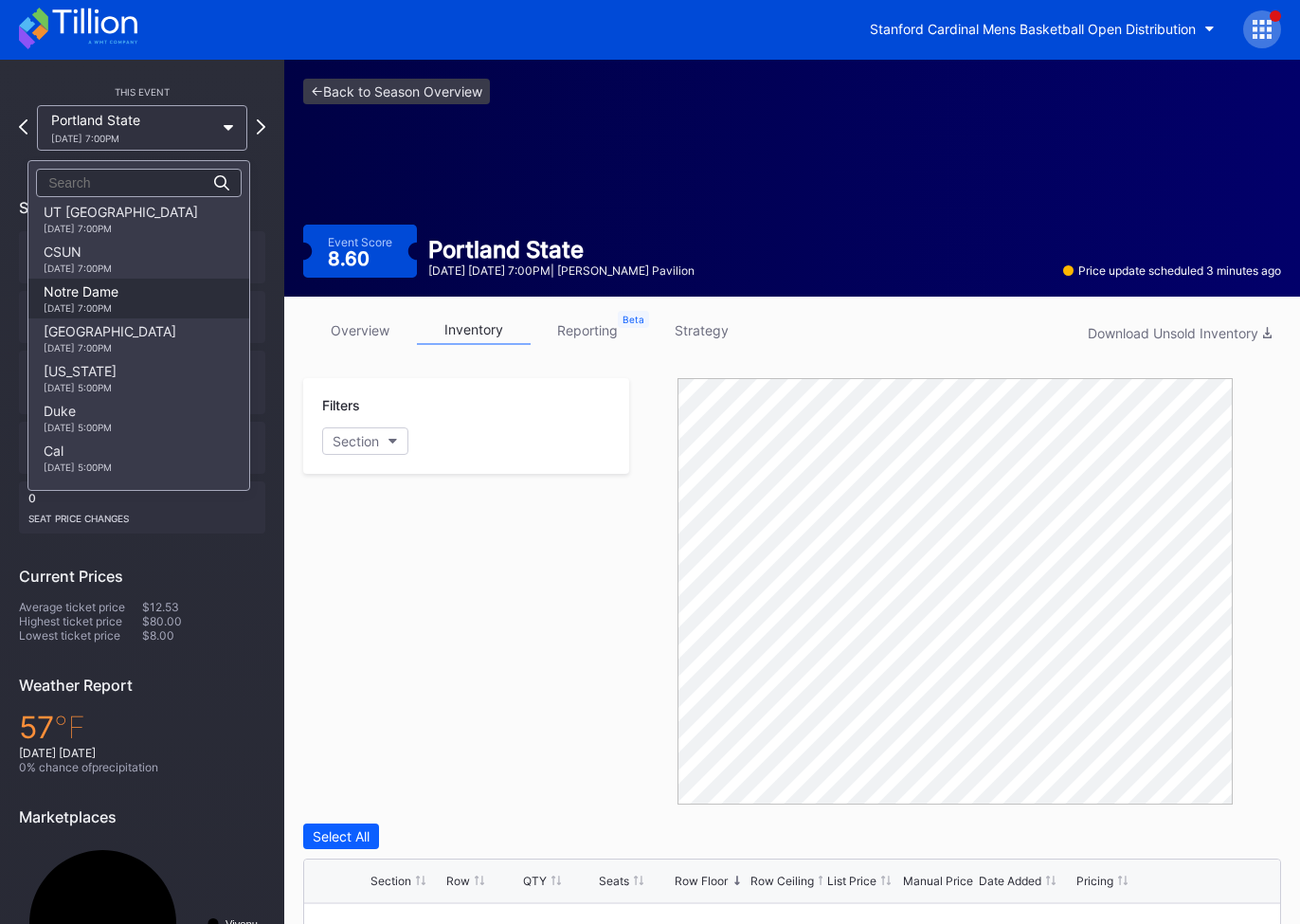
click at [115, 308] on div "[DATE] 7:00PM" at bounding box center [81, 308] width 74 height 11
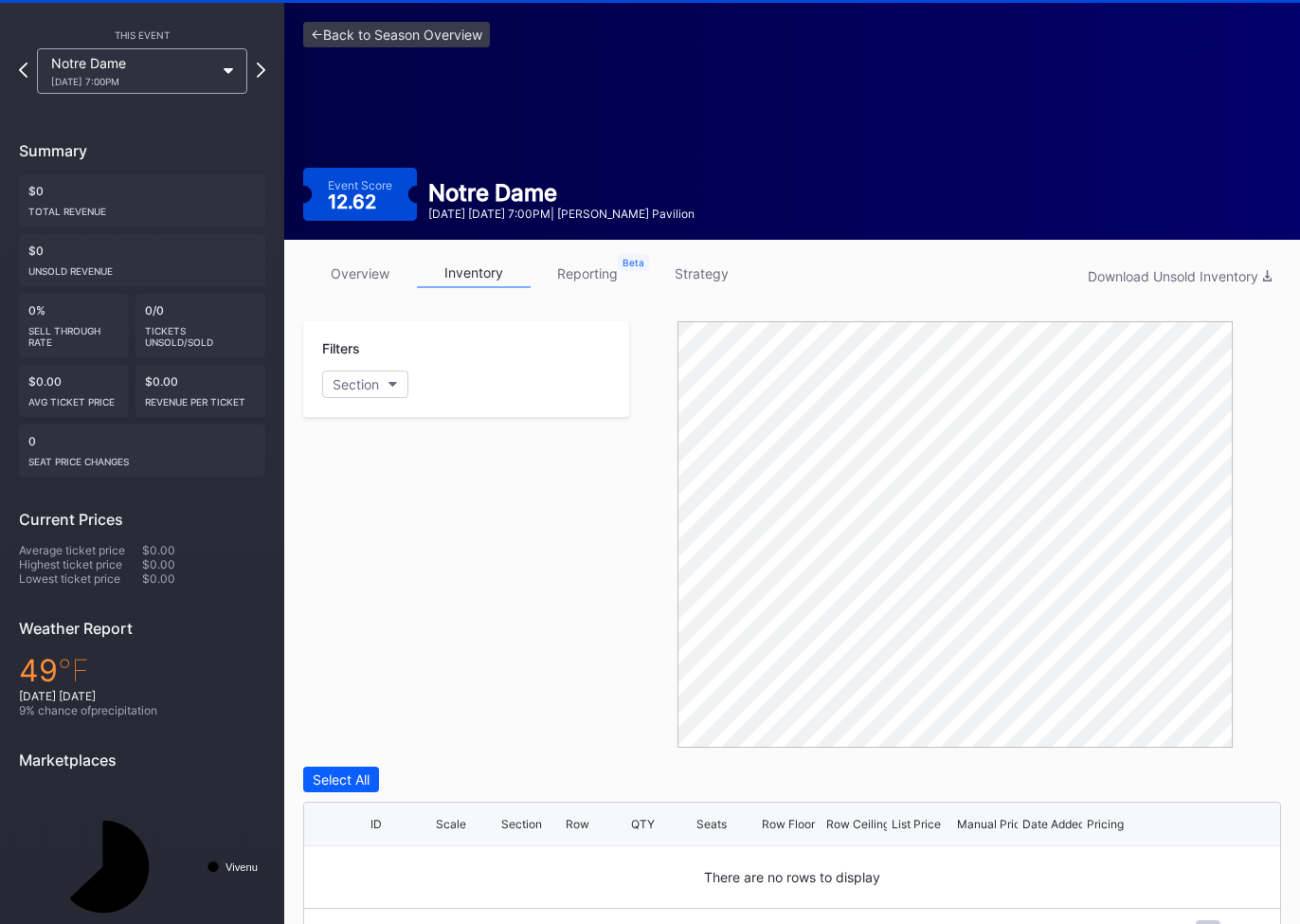
scroll to position [106, 0]
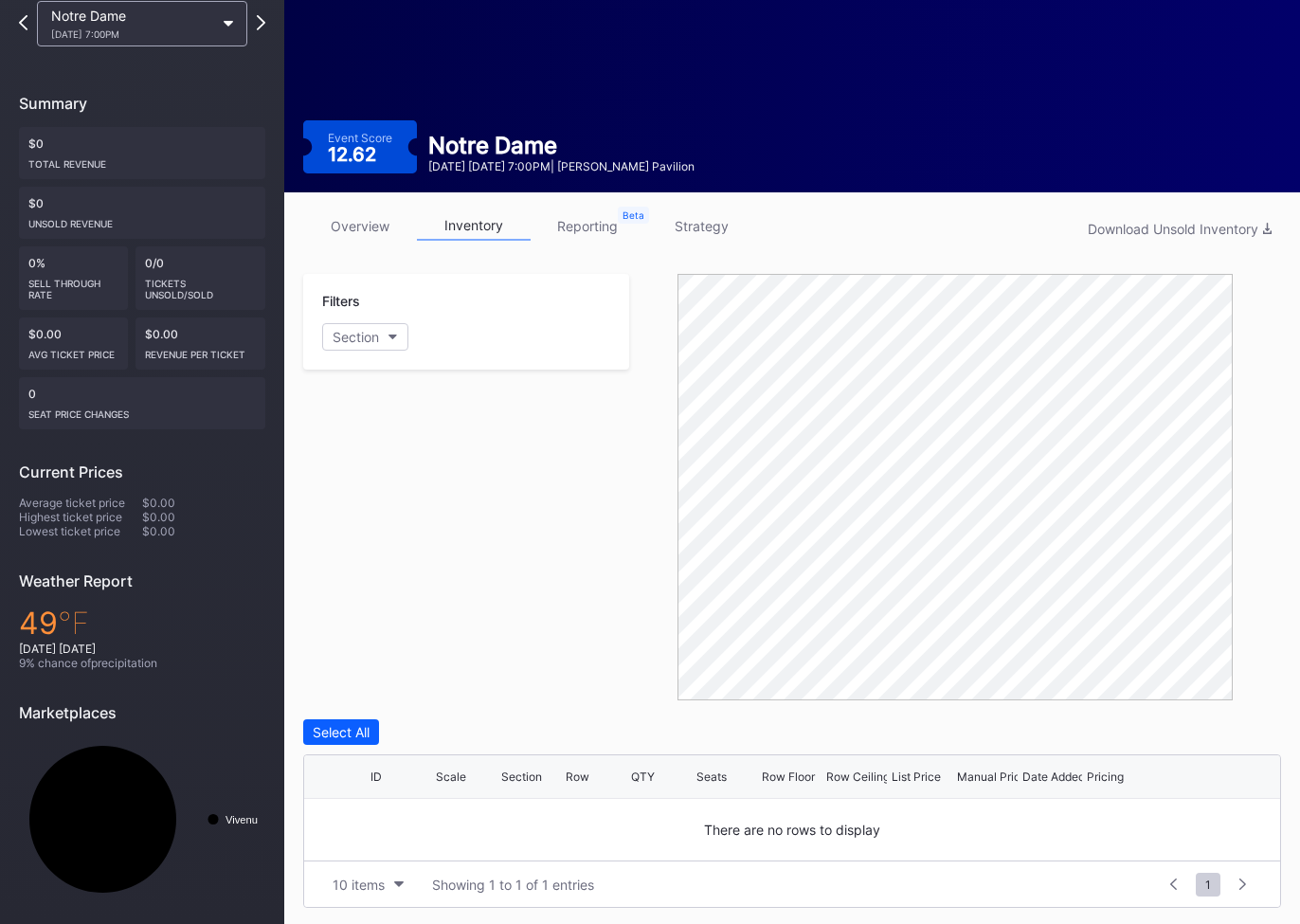
click at [233, 27] on div "Notre Dame [DATE] 7:00PM" at bounding box center [142, 24] width 210 height 46
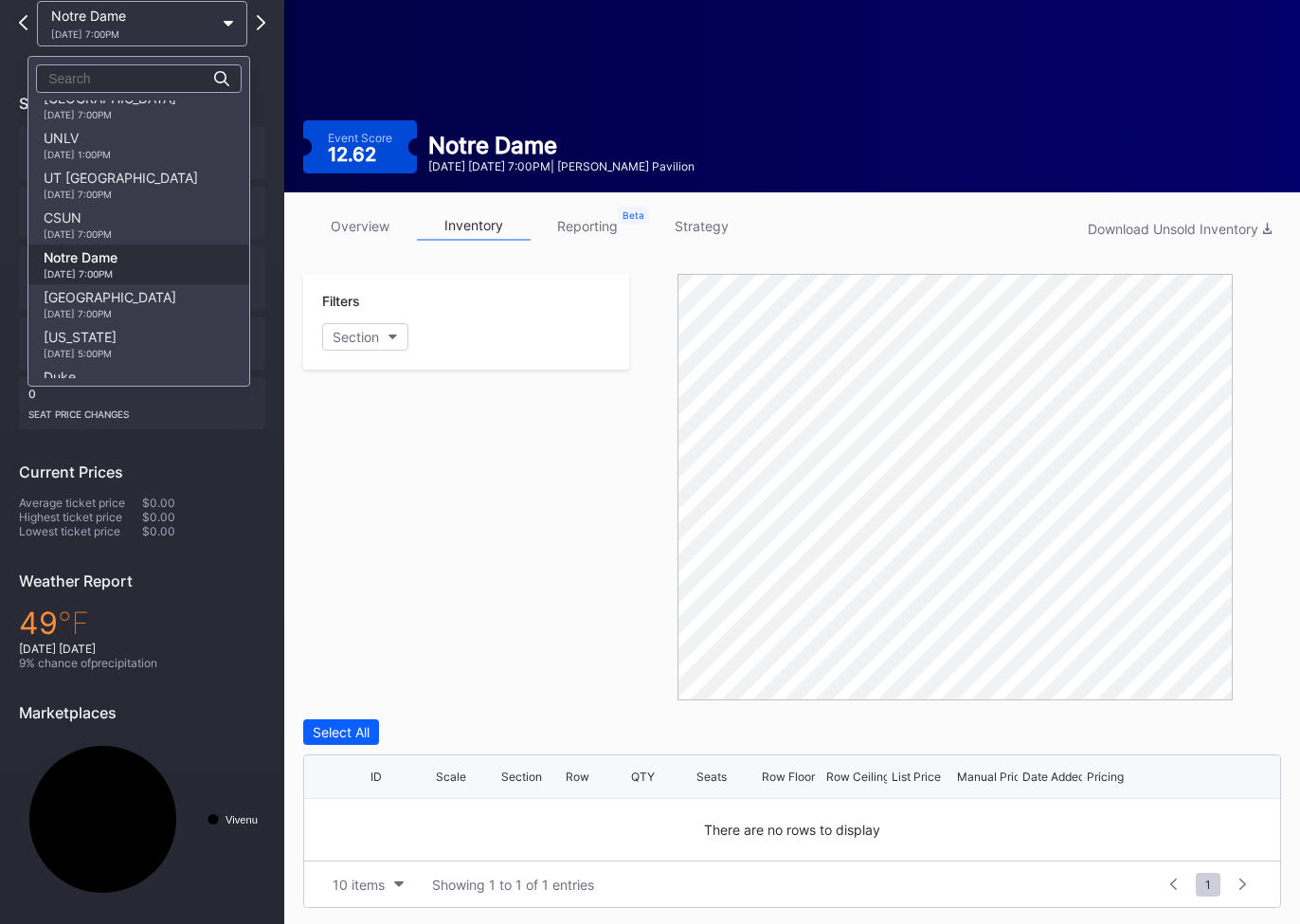
scroll to position [216, 0]
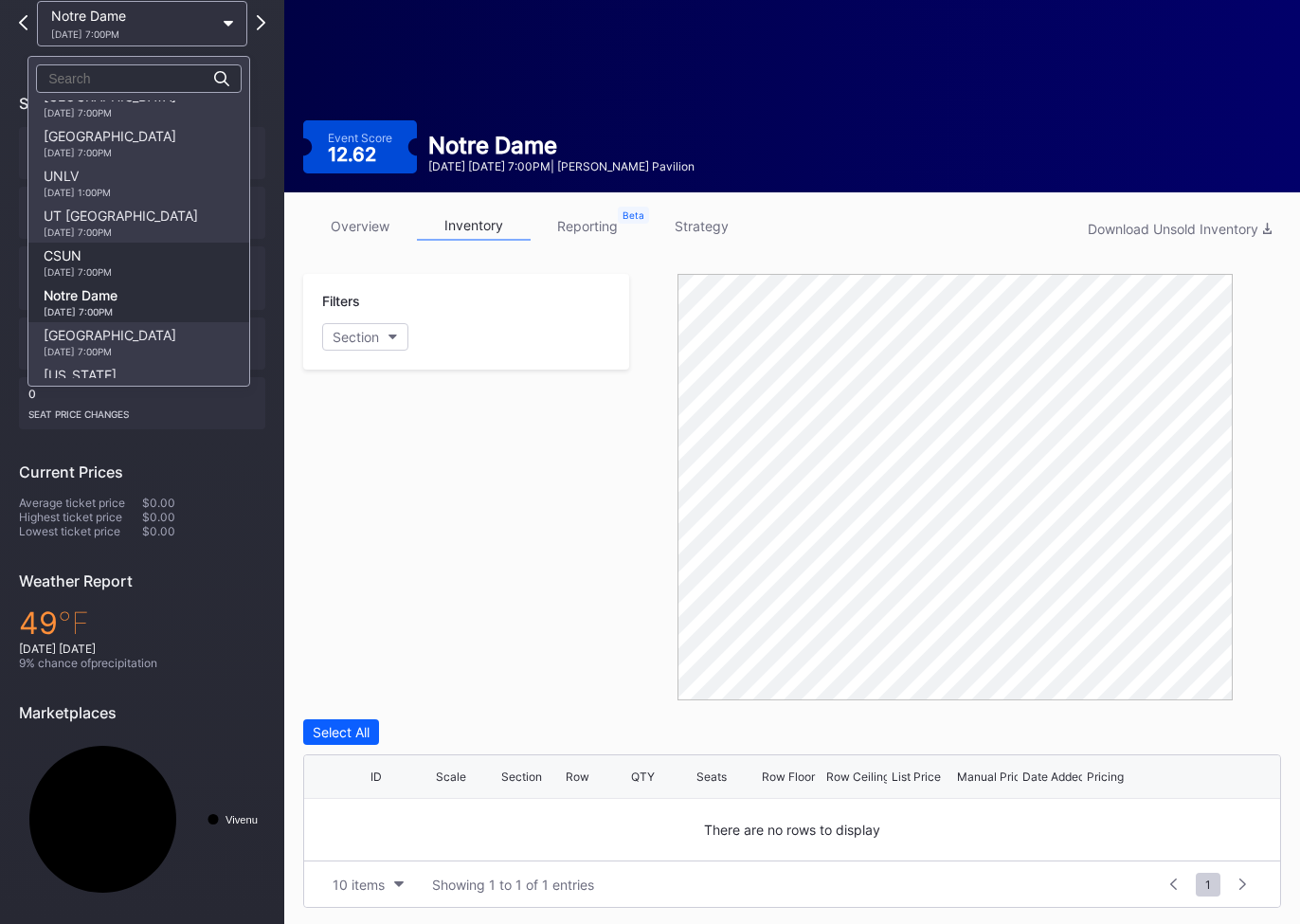
click at [112, 263] on div "CSUN [DATE] 7:00PM" at bounding box center [77, 262] width 68 height 31
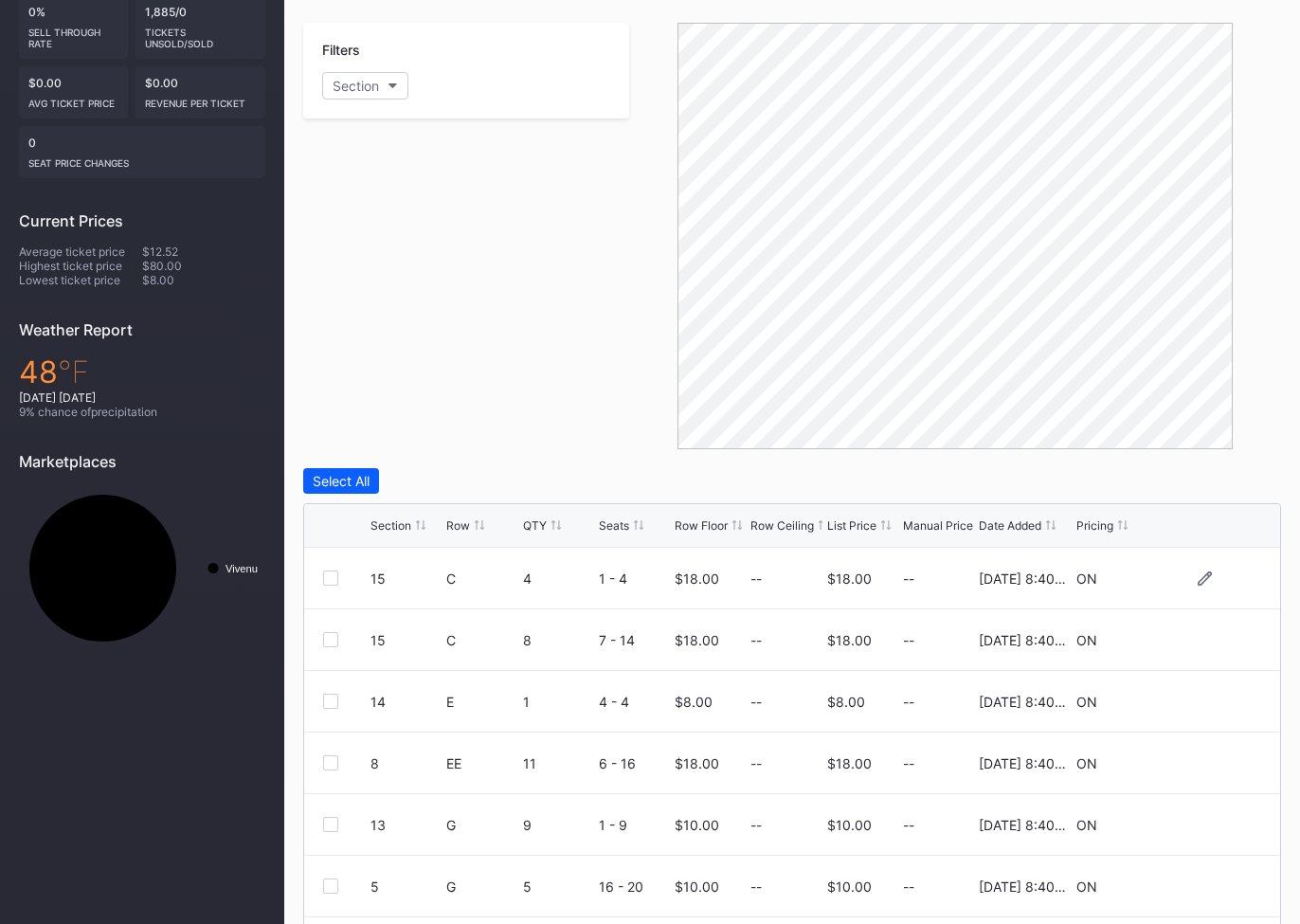
scroll to position [377, 0]
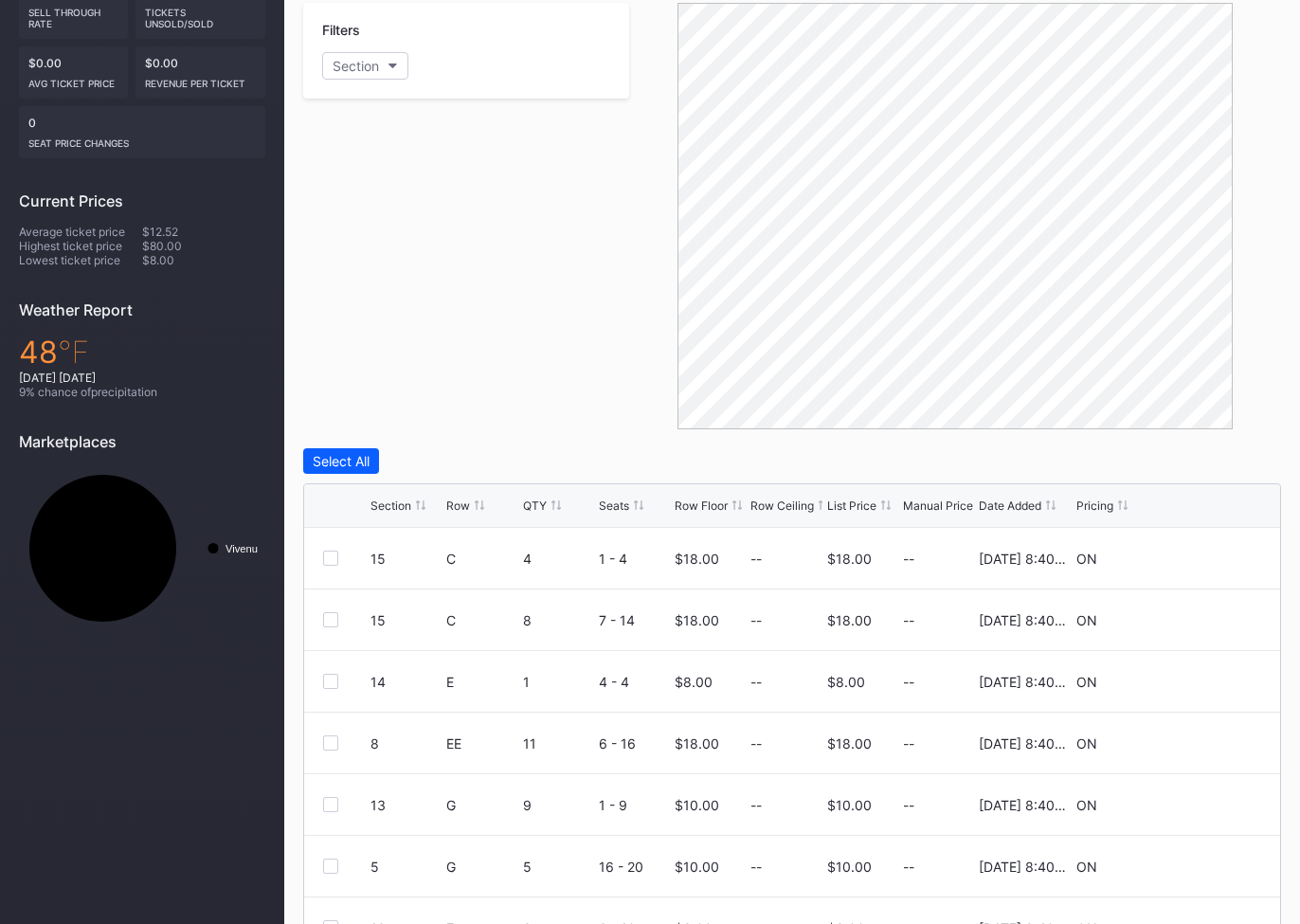
click at [424, 501] on icon at bounding box center [421, 505] width 10 height 10
click at [426, 501] on div "Section" at bounding box center [406, 505] width 71 height 14
click at [426, 503] on div "Section" at bounding box center [406, 505] width 71 height 14
click at [745, 503] on div "Row Floor" at bounding box center [710, 505] width 71 height 14
click at [744, 505] on div "Row Floor" at bounding box center [710, 505] width 71 height 14
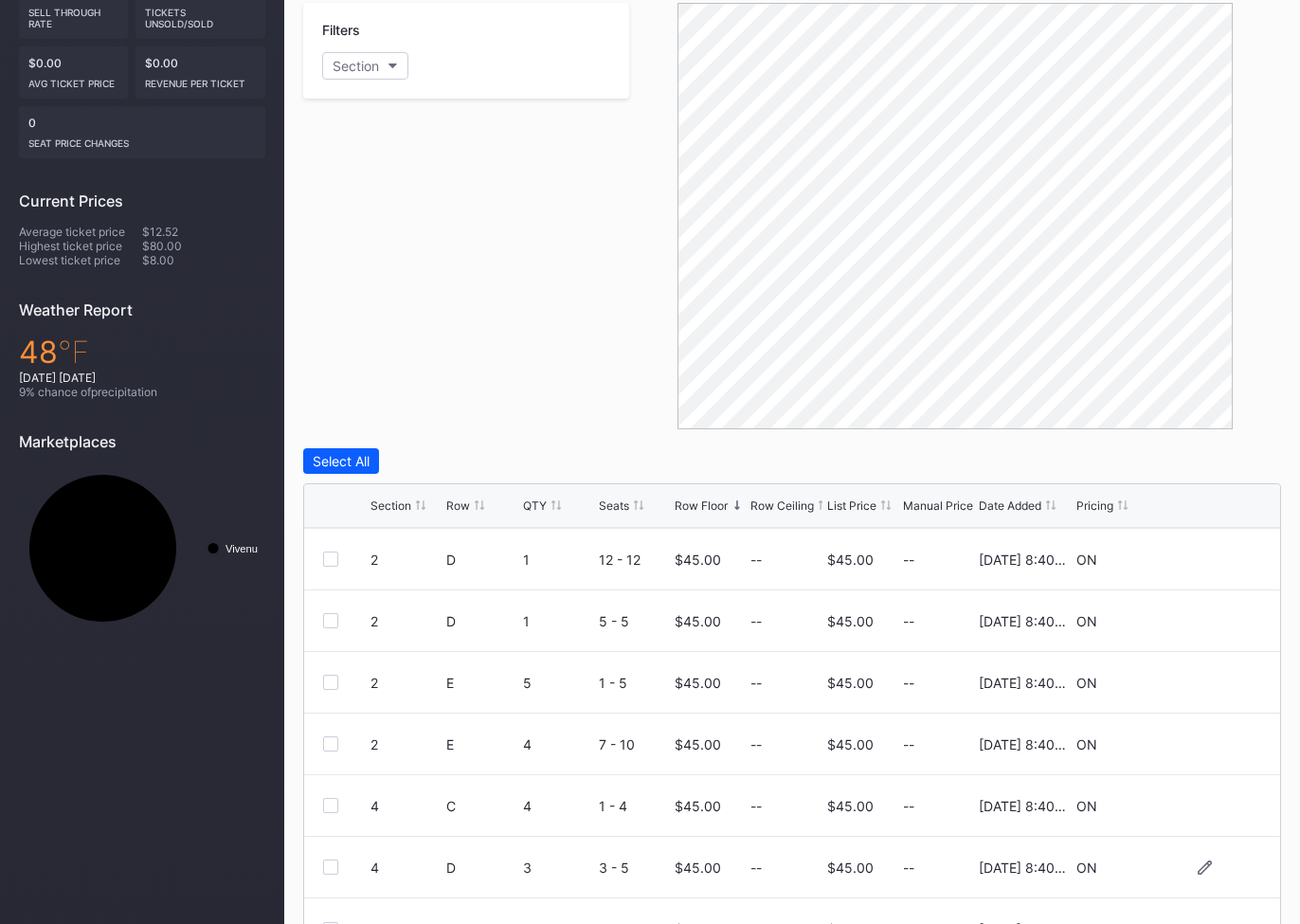
scroll to position [477, 0]
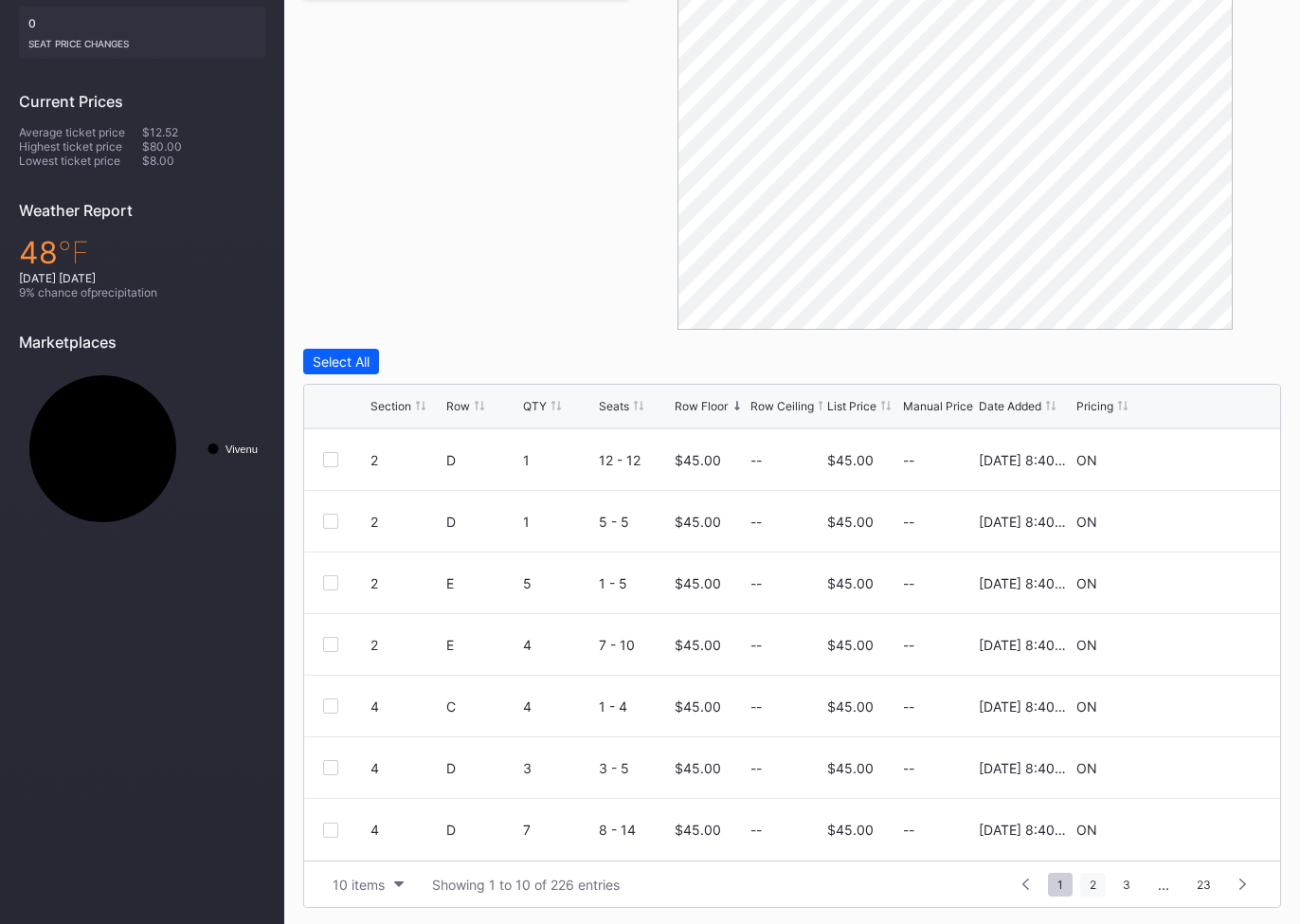
click at [1096, 884] on span "2" at bounding box center [1093, 885] width 26 height 24
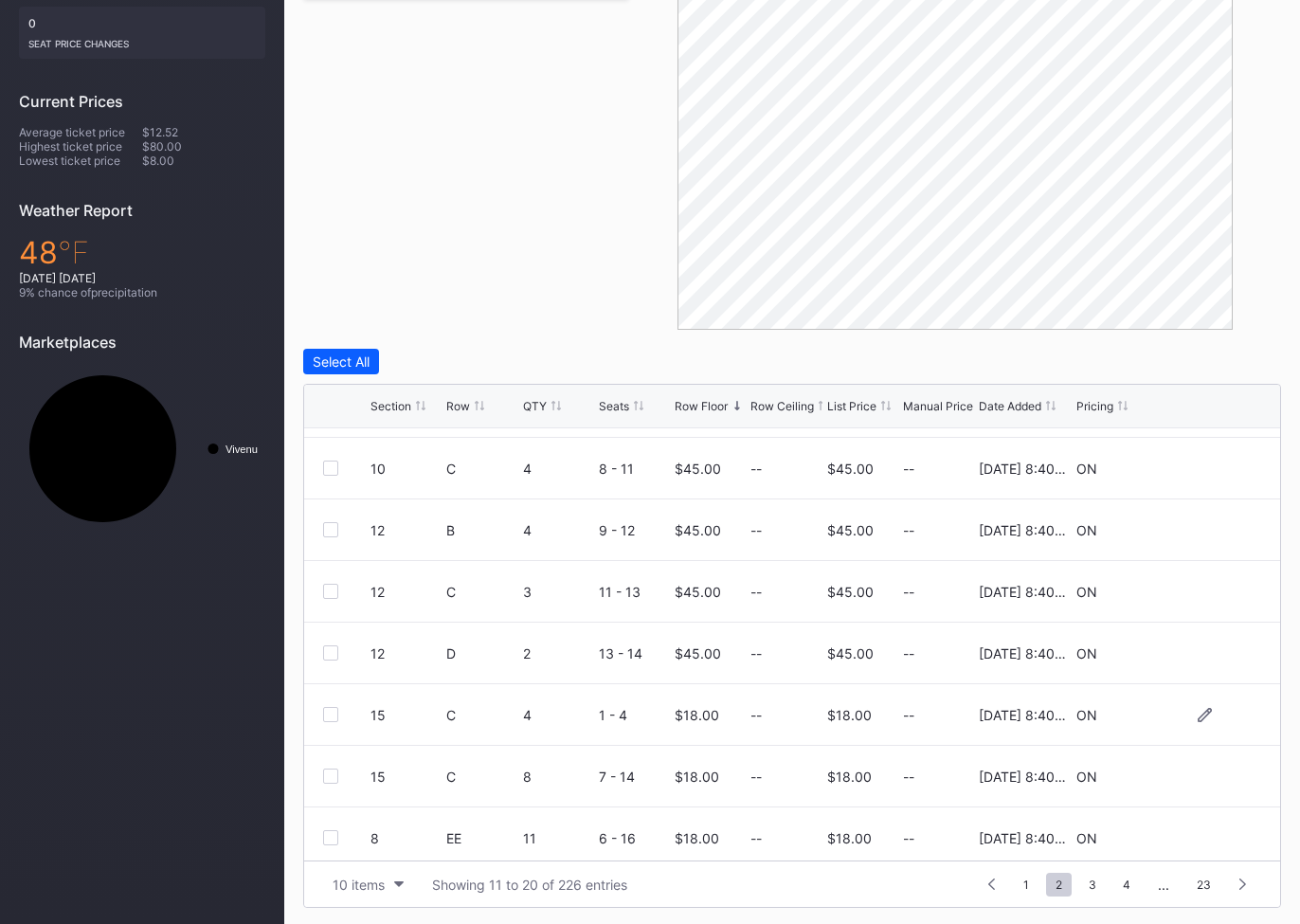
scroll to position [184, 0]
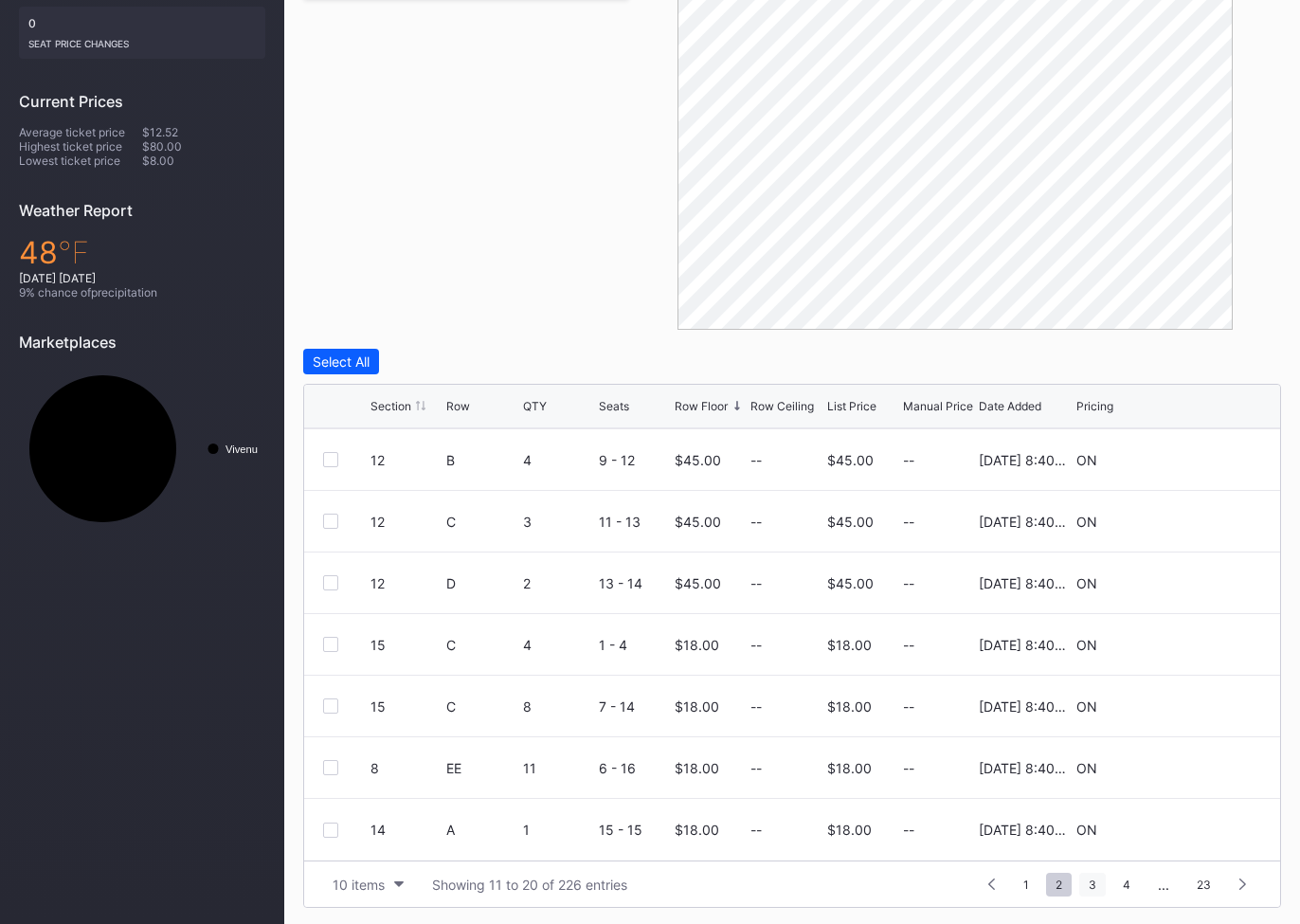
click at [1092, 876] on span "3" at bounding box center [1093, 885] width 27 height 24
click at [1093, 886] on span "4" at bounding box center [1094, 885] width 27 height 24
click at [1088, 885] on span "5" at bounding box center [1094, 885] width 26 height 24
click at [1098, 875] on span "6" at bounding box center [1094, 885] width 26 height 24
click at [1104, 881] on span "7" at bounding box center [1094, 885] width 26 height 24
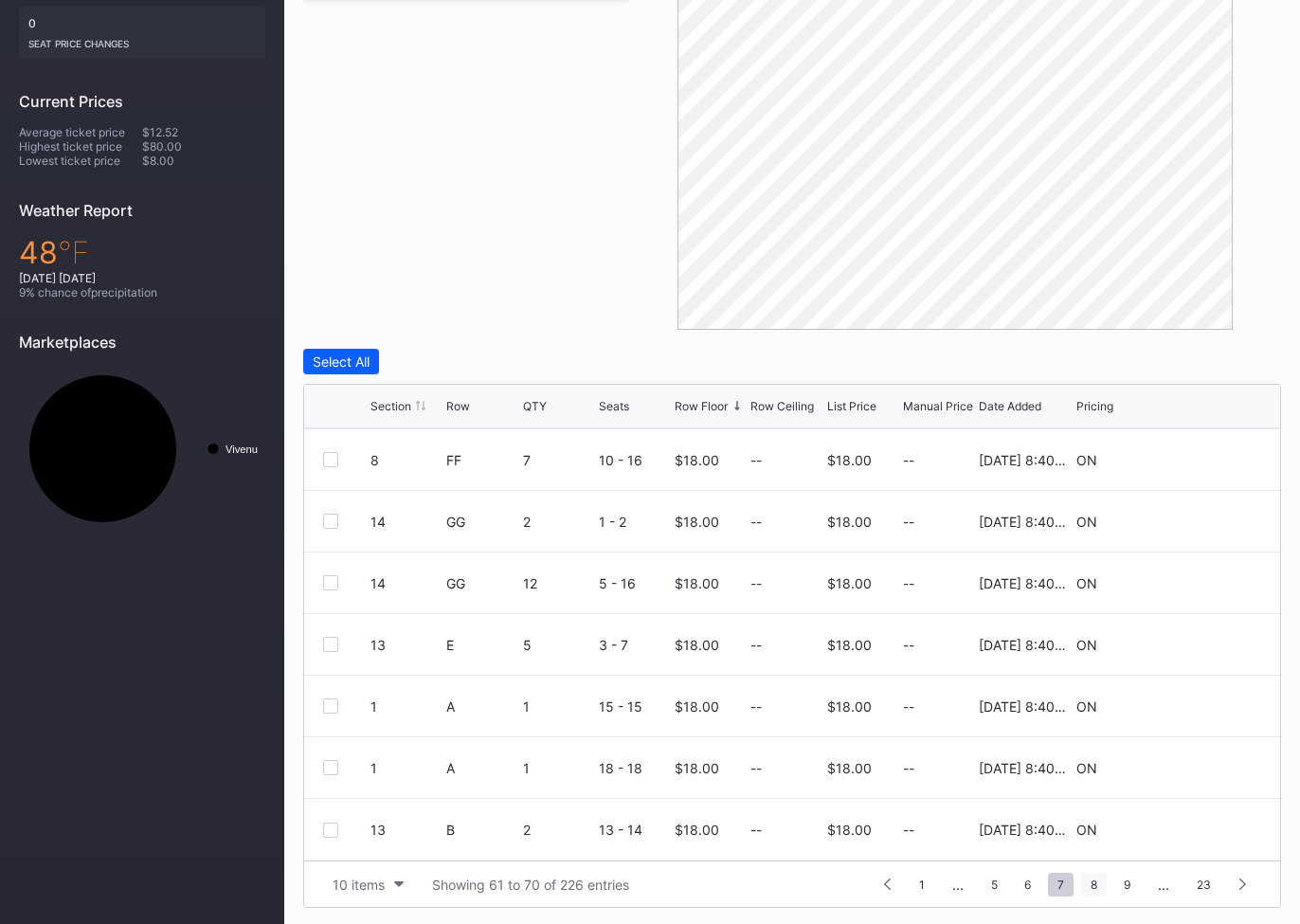
click at [1095, 878] on span "8" at bounding box center [1094, 885] width 26 height 24
click at [1092, 884] on span "9" at bounding box center [1087, 885] width 26 height 24
click at [1086, 881] on span "10" at bounding box center [1086, 885] width 32 height 24
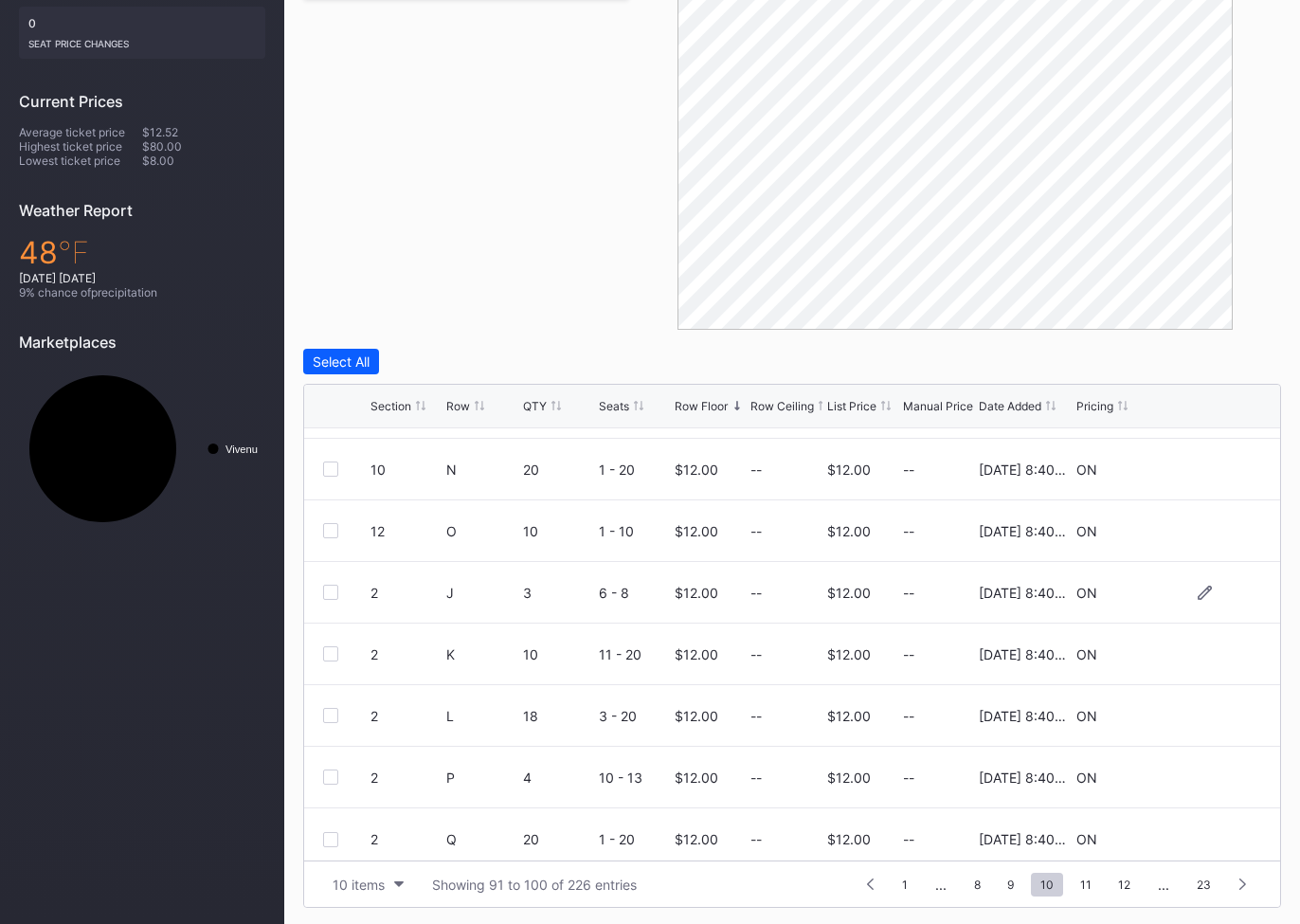
scroll to position [184, 0]
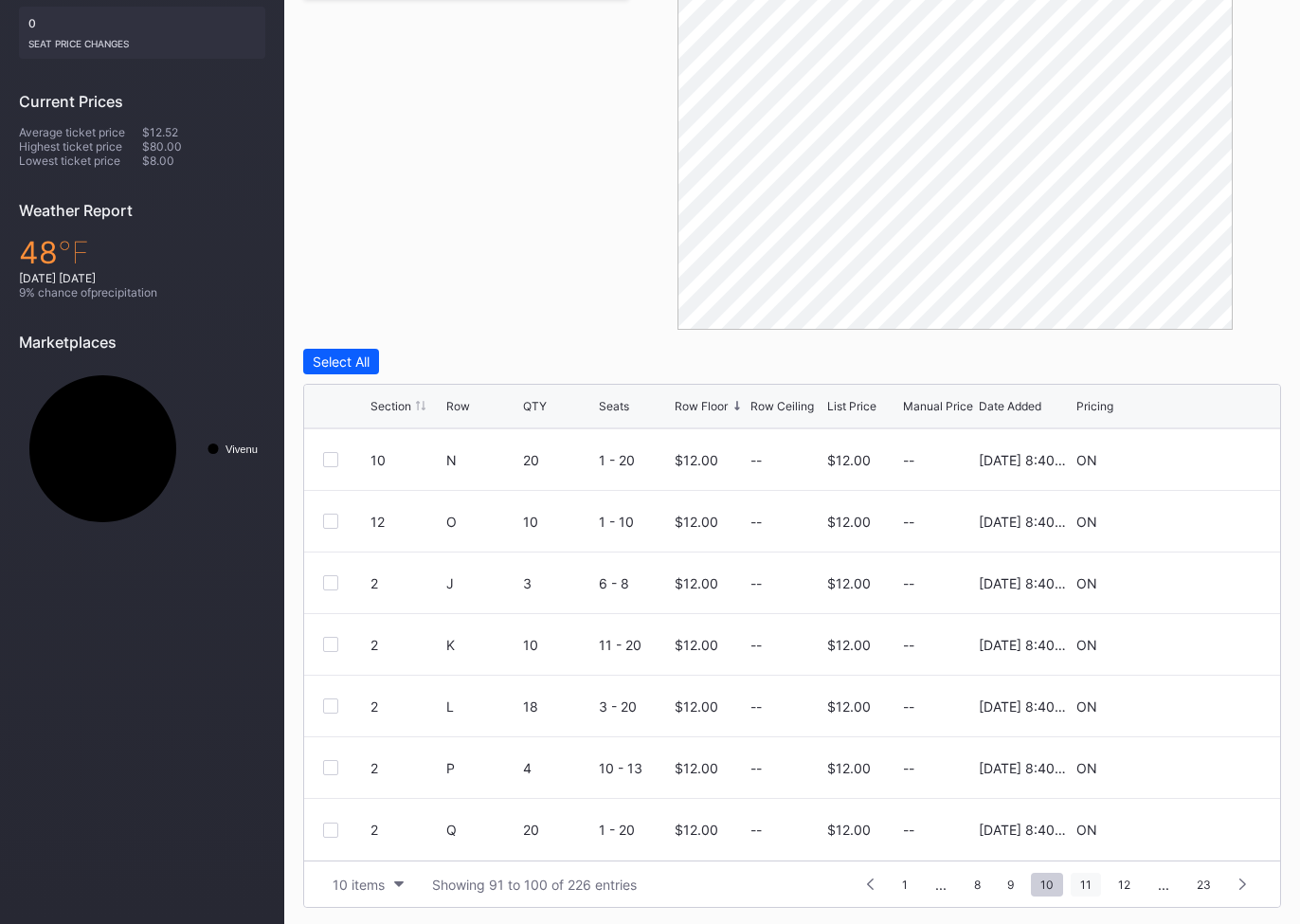
click at [1083, 889] on span "11" at bounding box center [1086, 885] width 31 height 24
click at [1090, 881] on span "12" at bounding box center [1084, 885] width 31 height 24
click at [1098, 880] on span "13" at bounding box center [1084, 885] width 32 height 24
click at [1128, 876] on span "15" at bounding box center [1124, 885] width 31 height 24
click at [1123, 884] on span "17" at bounding box center [1124, 885] width 31 height 24
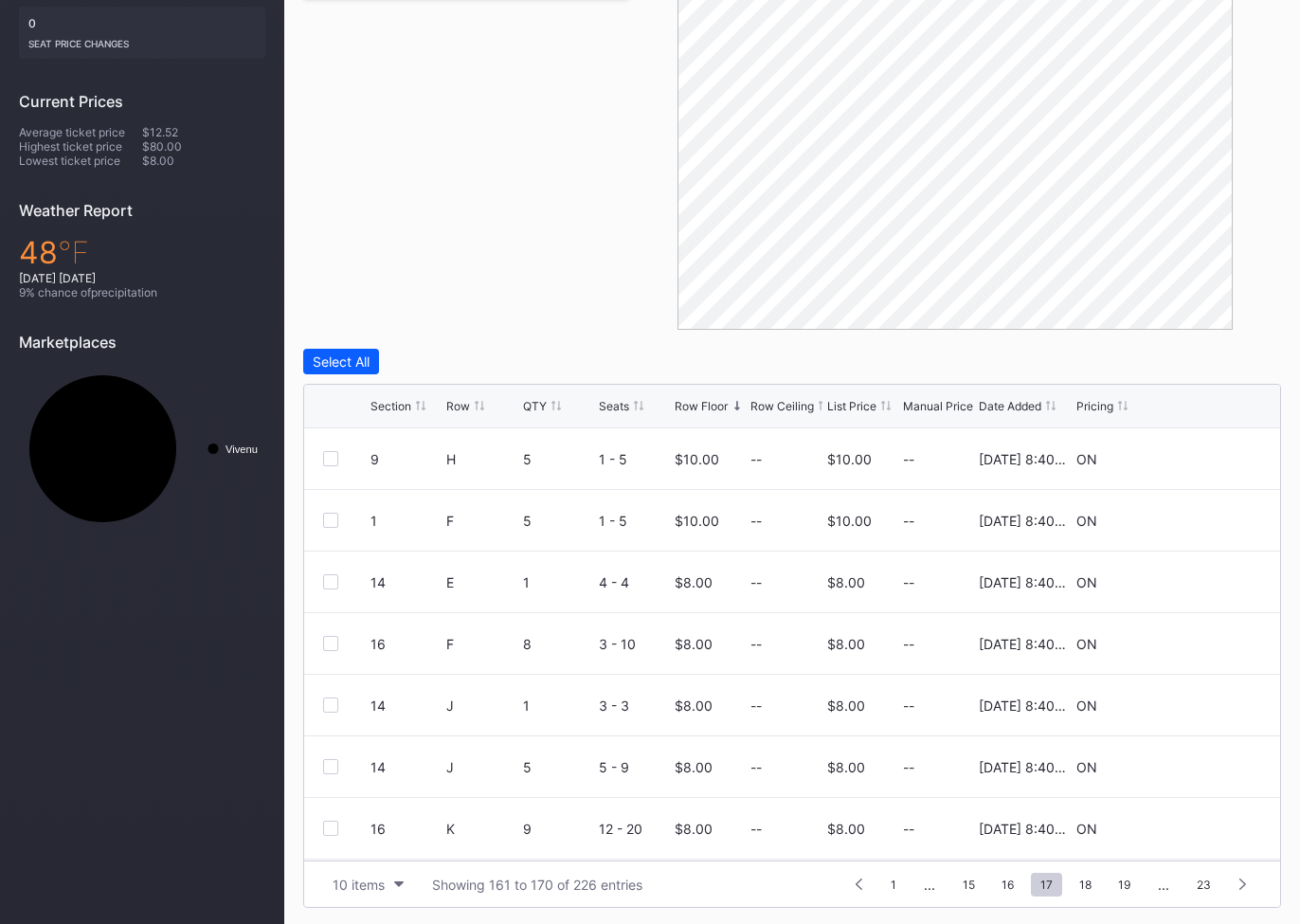
scroll to position [0, 0]
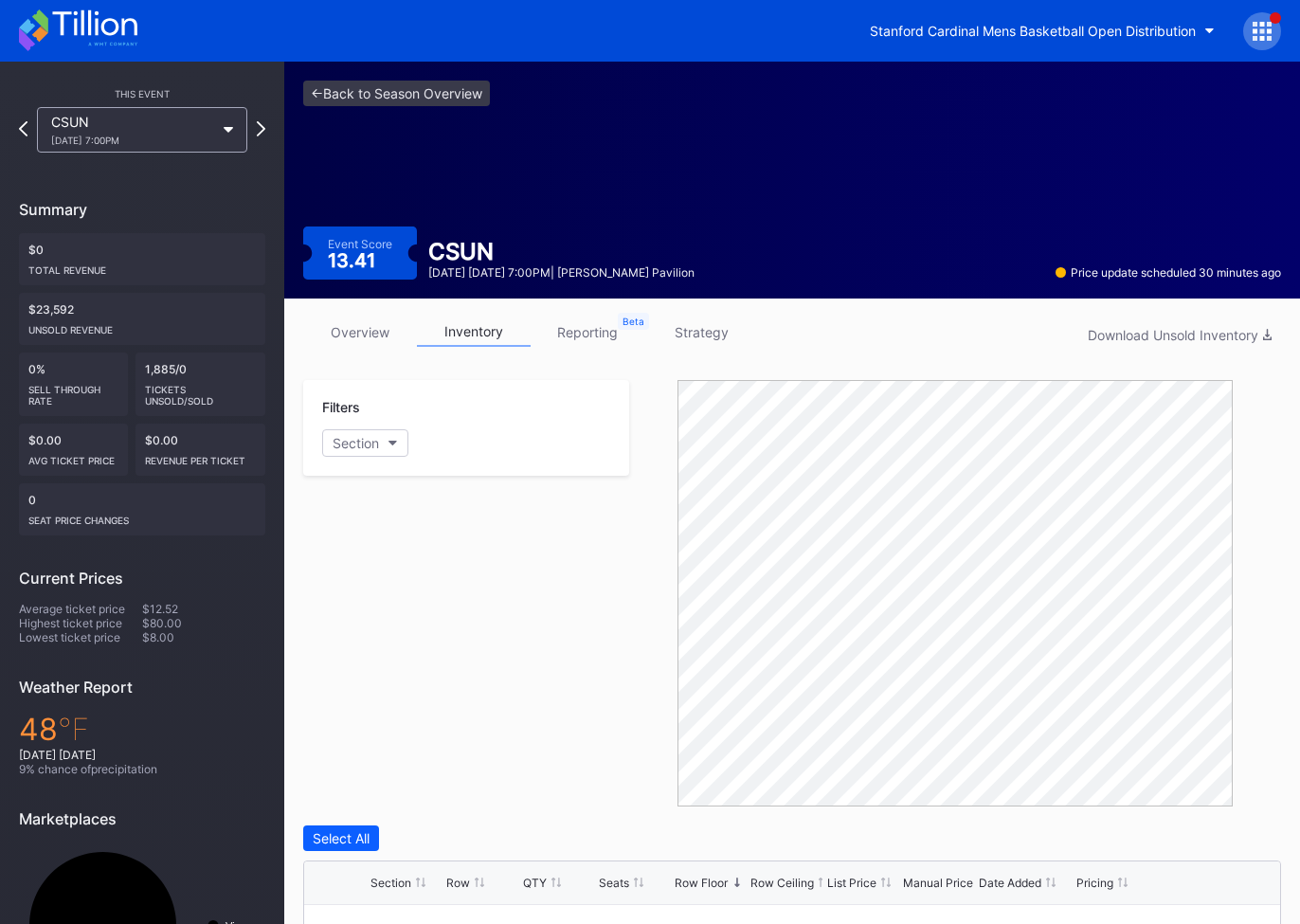
click at [204, 121] on div "CSUN [DATE] 7:00PM" at bounding box center [133, 130] width 163 height 32
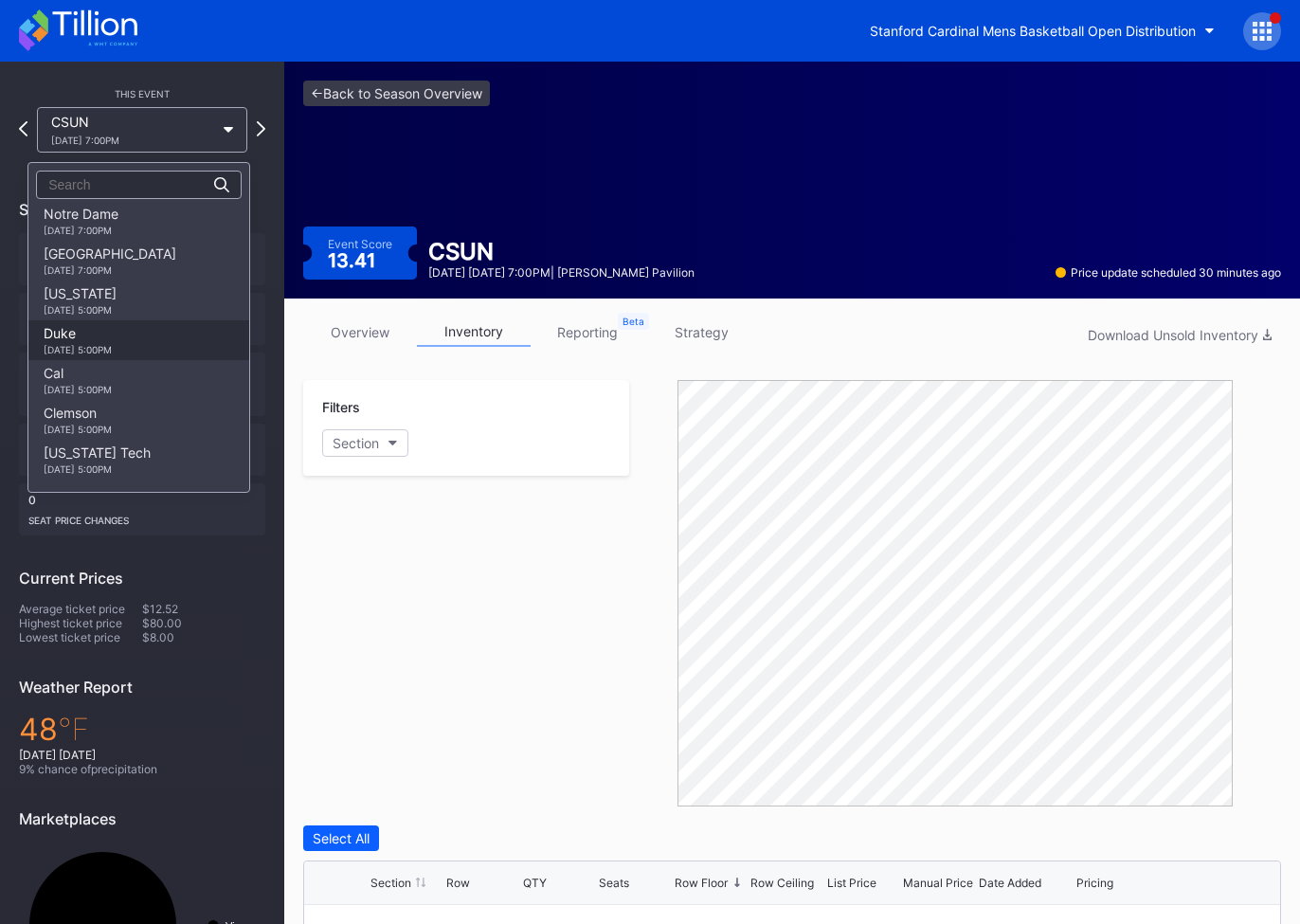
scroll to position [413, 0]
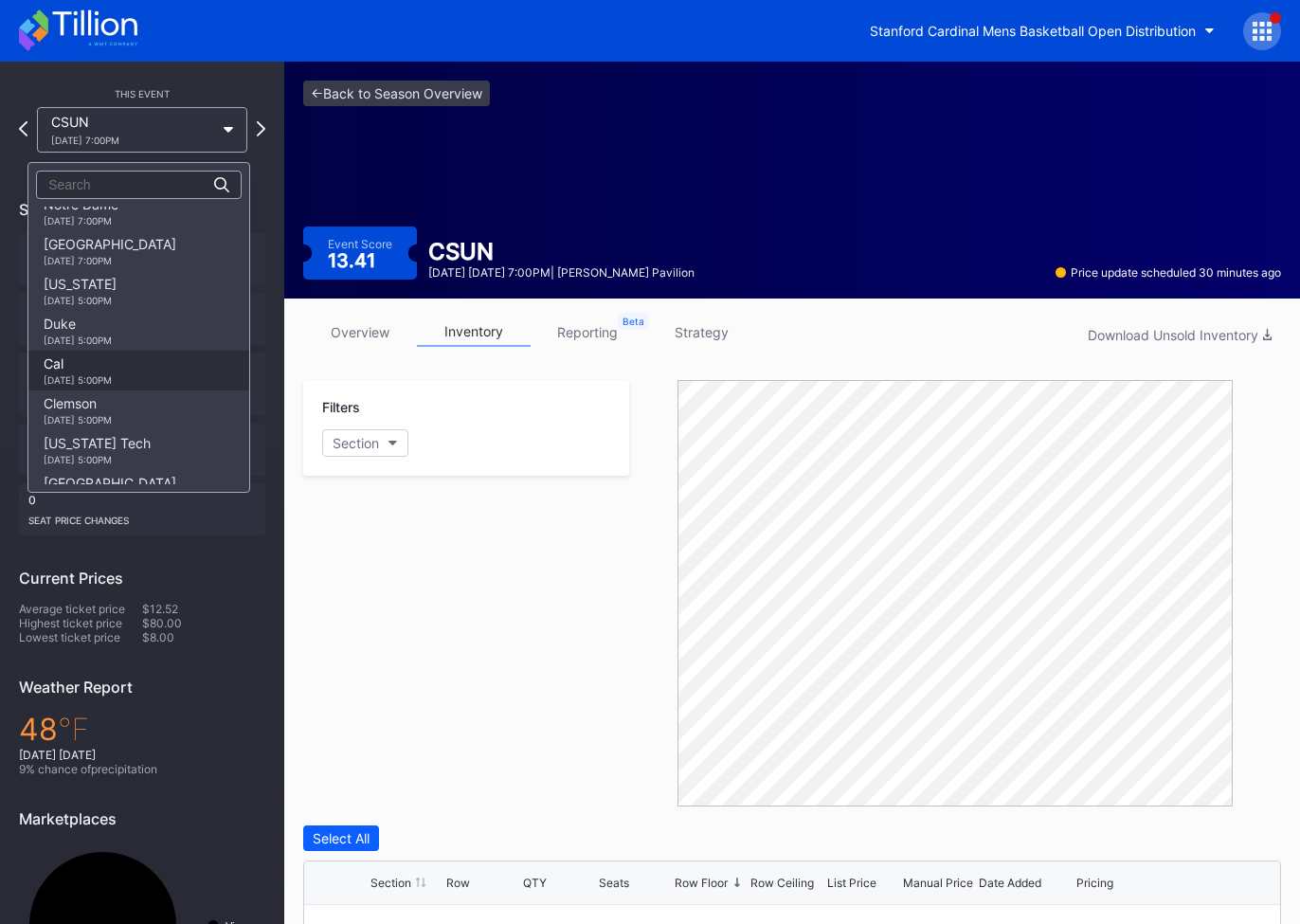
click at [112, 370] on div "Cal [DATE] 5:00PM" at bounding box center [77, 370] width 68 height 31
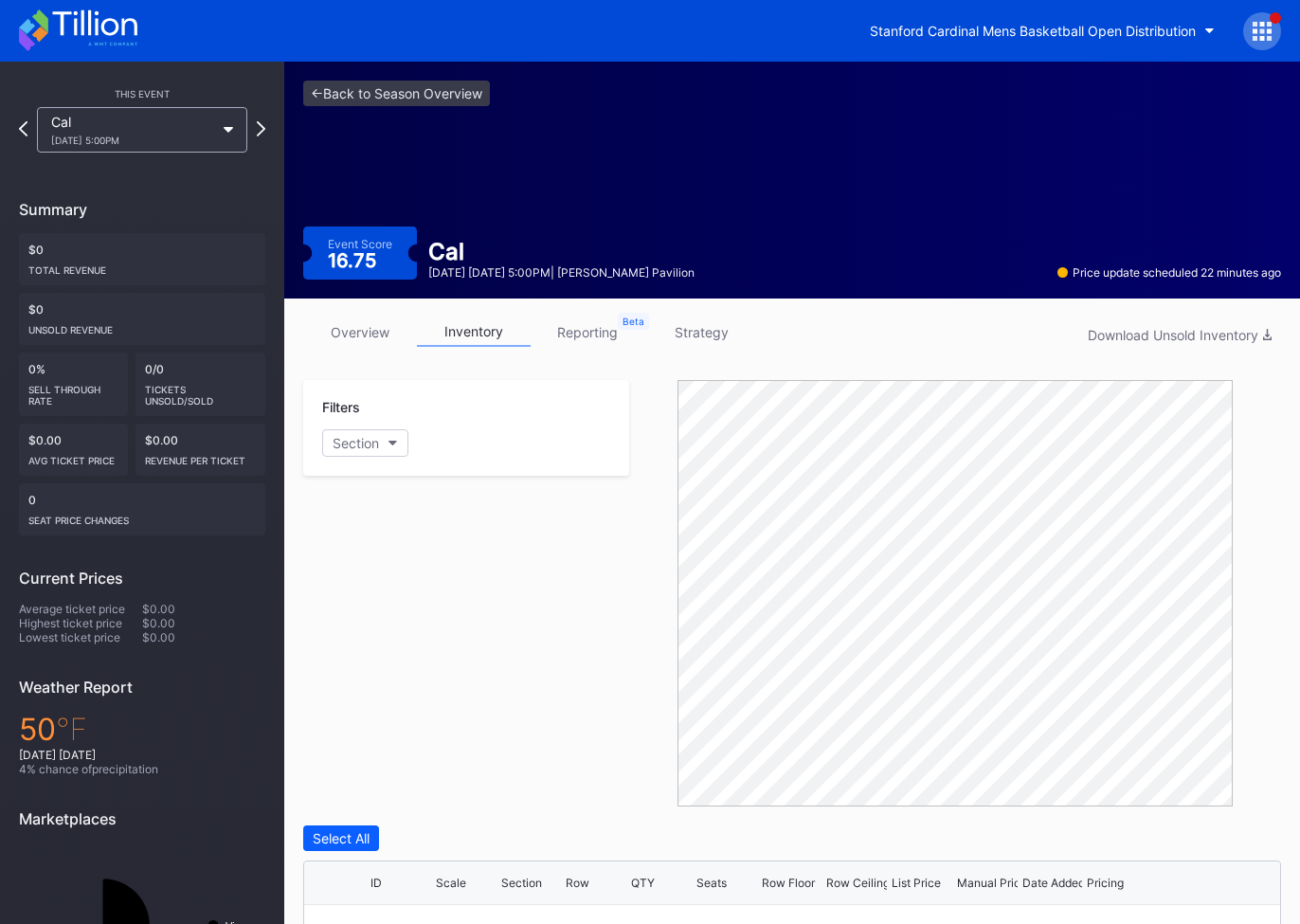
scroll to position [106, 0]
